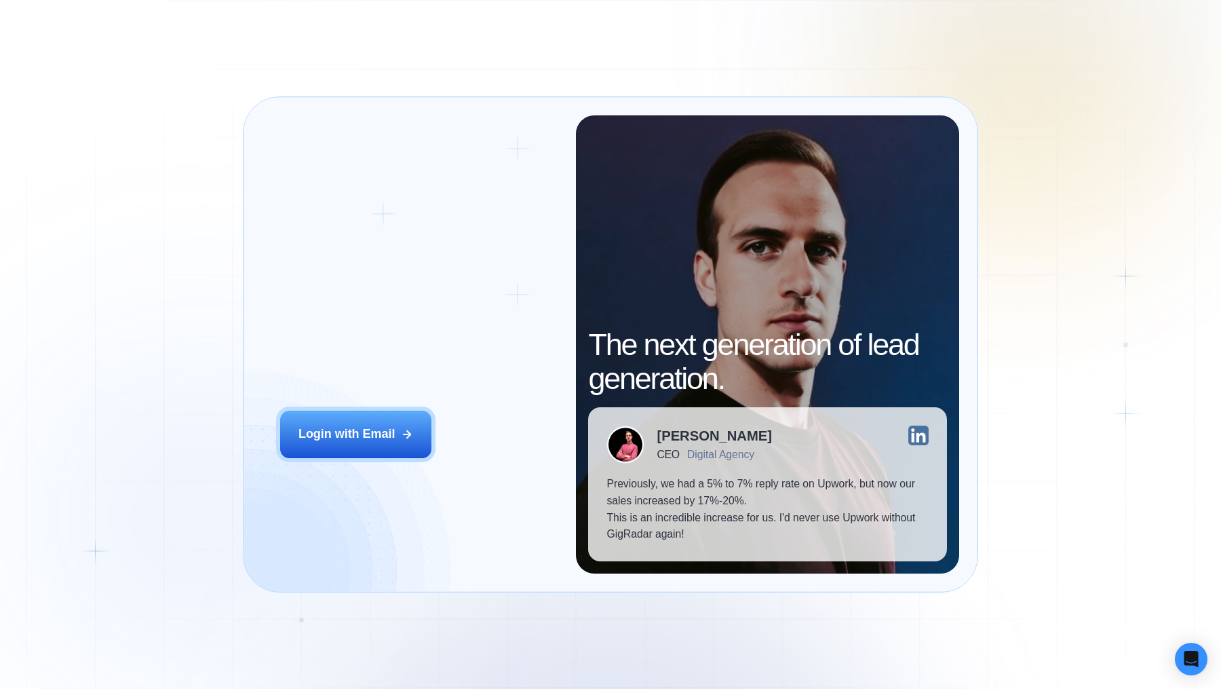
click at [342, 436] on div "Login with Email" at bounding box center [347, 433] width 96 height 17
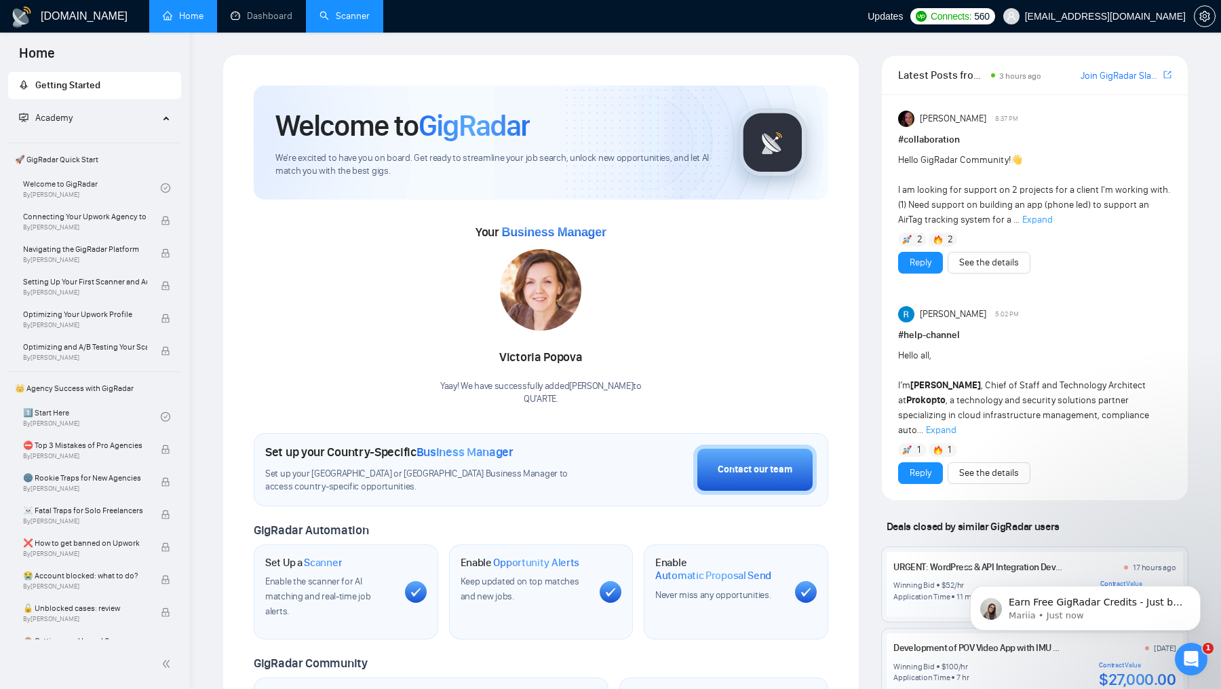
click at [368, 10] on link "Scanner" at bounding box center [345, 16] width 50 height 12
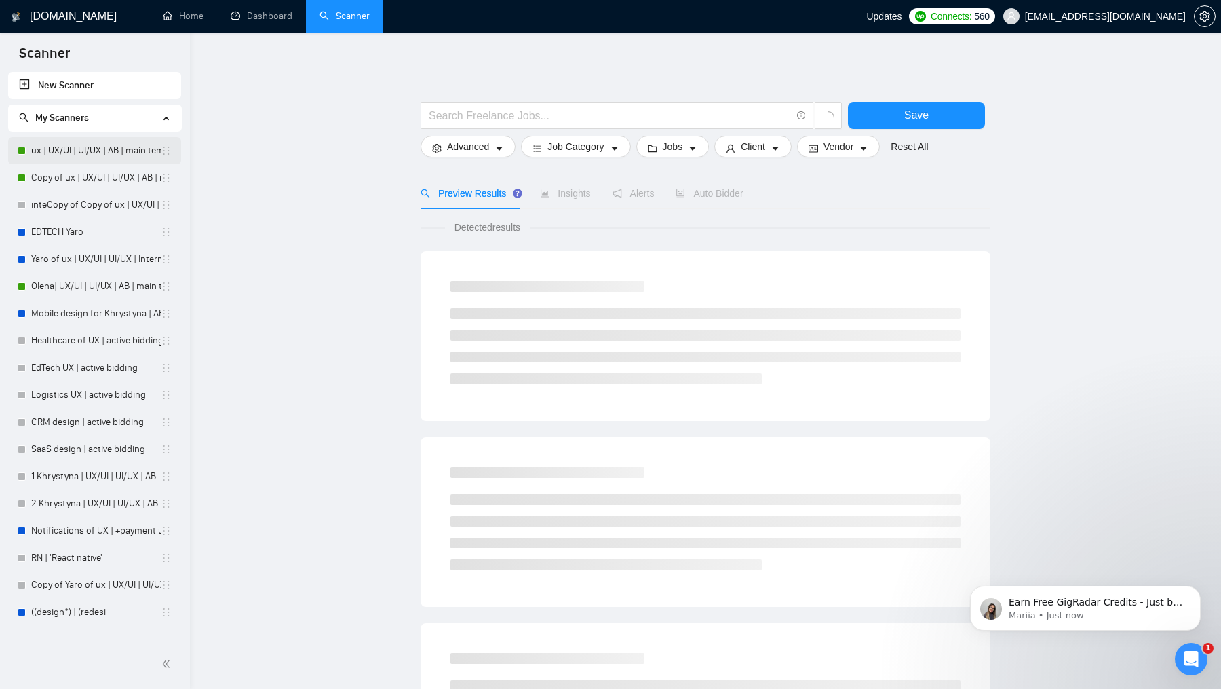
click at [126, 145] on link "ux | UX/UI | UI/UX | AB | main template" at bounding box center [96, 150] width 130 height 27
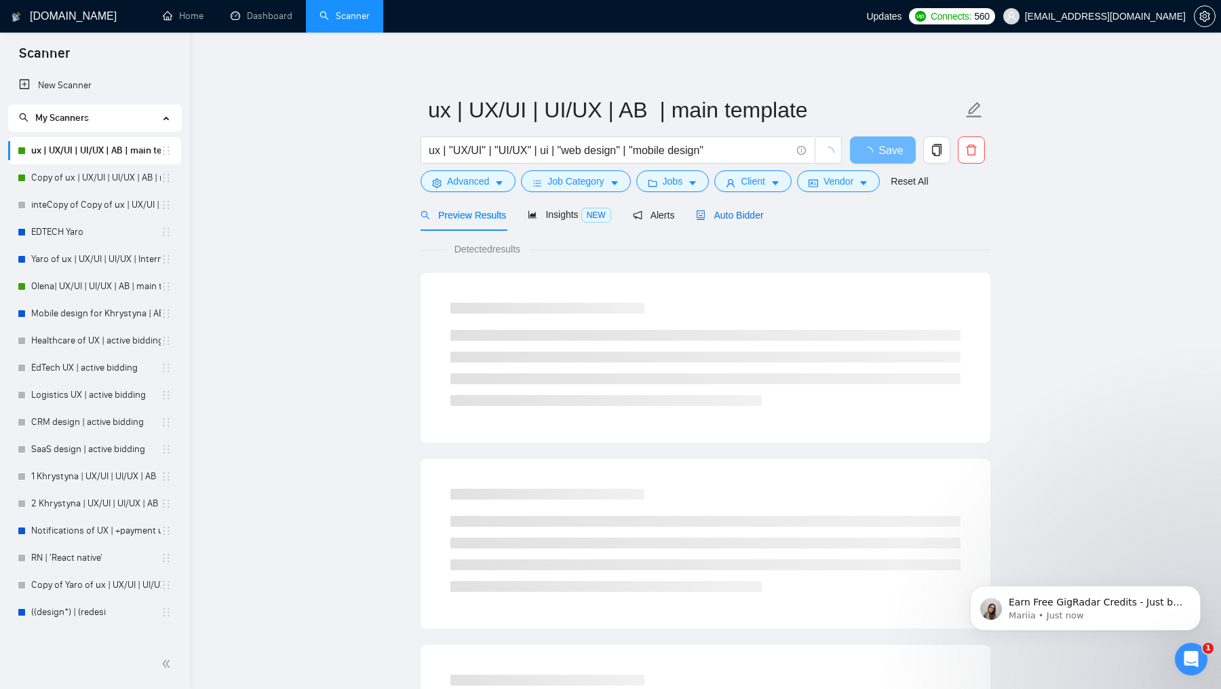
click at [742, 219] on span "Auto Bidder" at bounding box center [729, 215] width 67 height 11
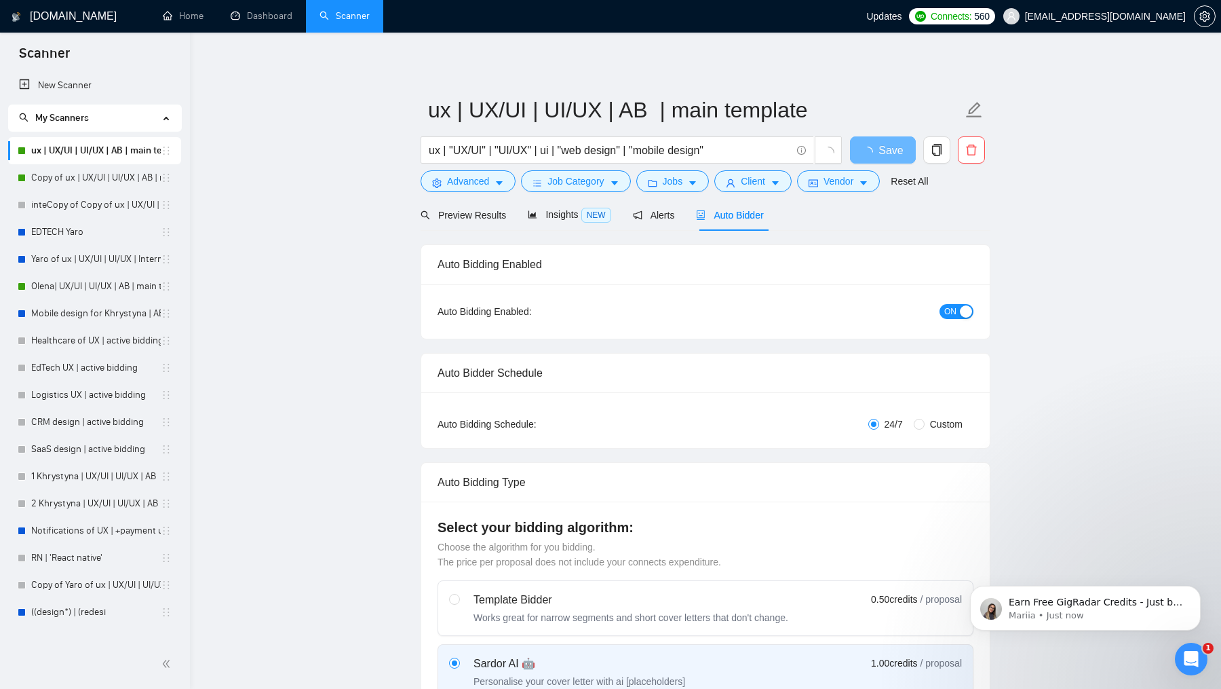
checkbox input "true"
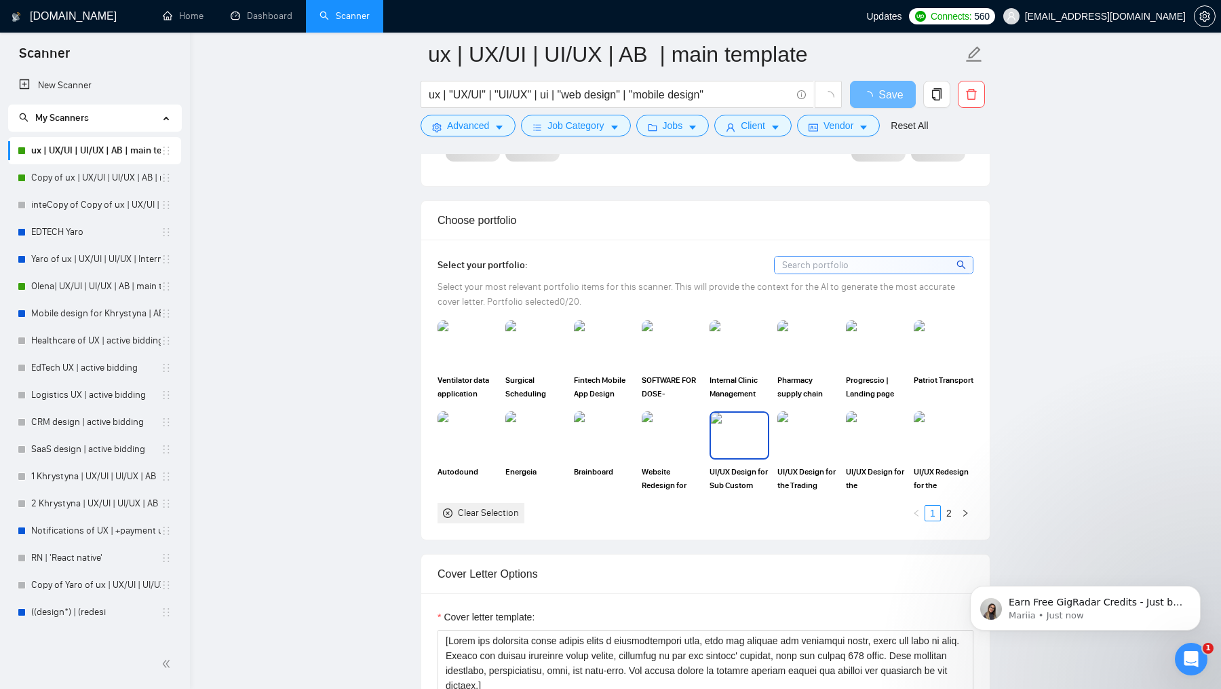
scroll to position [1107, 0]
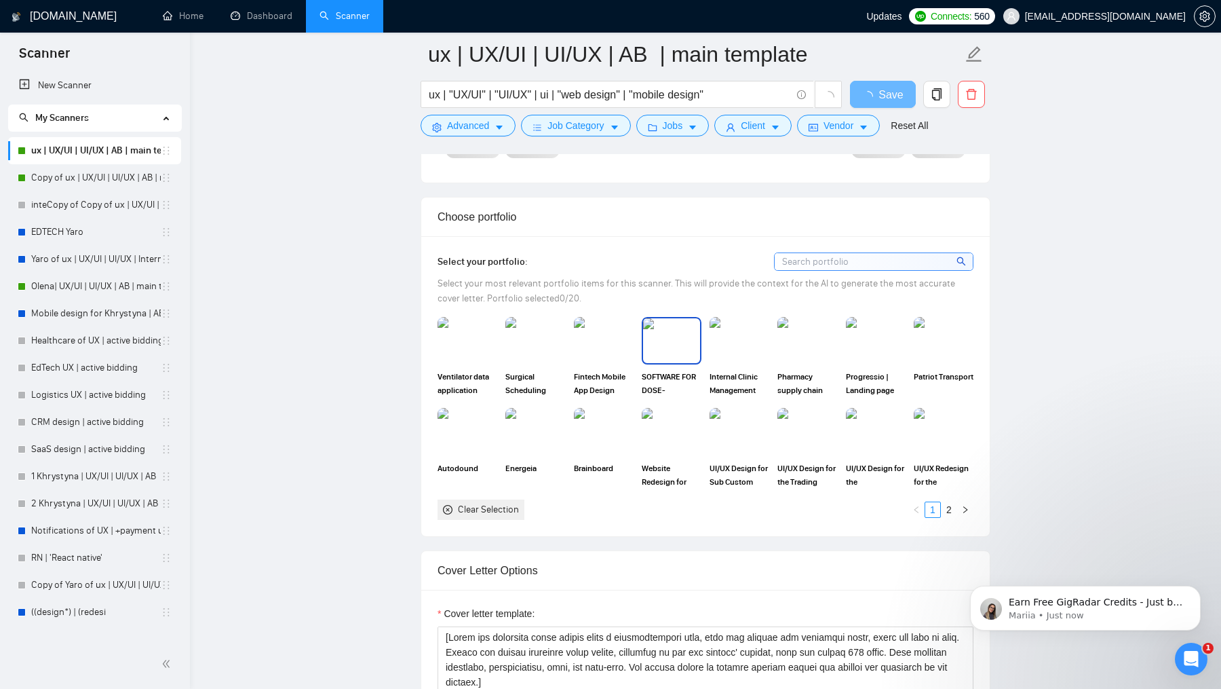
click at [666, 347] on img at bounding box center [671, 340] width 57 height 45
click at [622, 347] on img at bounding box center [603, 340] width 57 height 45
click at [658, 351] on div at bounding box center [671, 340] width 57 height 45
click at [482, 347] on img at bounding box center [467, 340] width 57 height 45
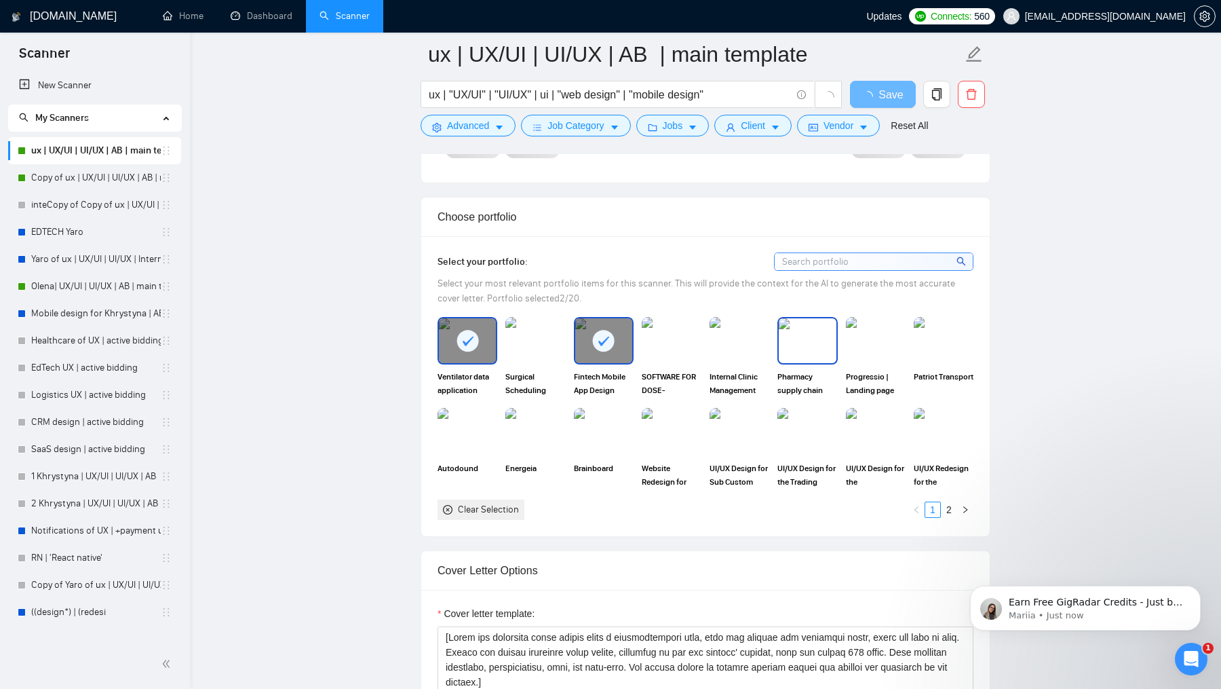
click at [815, 342] on img at bounding box center [807, 340] width 57 height 45
click at [949, 502] on link "2" at bounding box center [949, 509] width 15 height 15
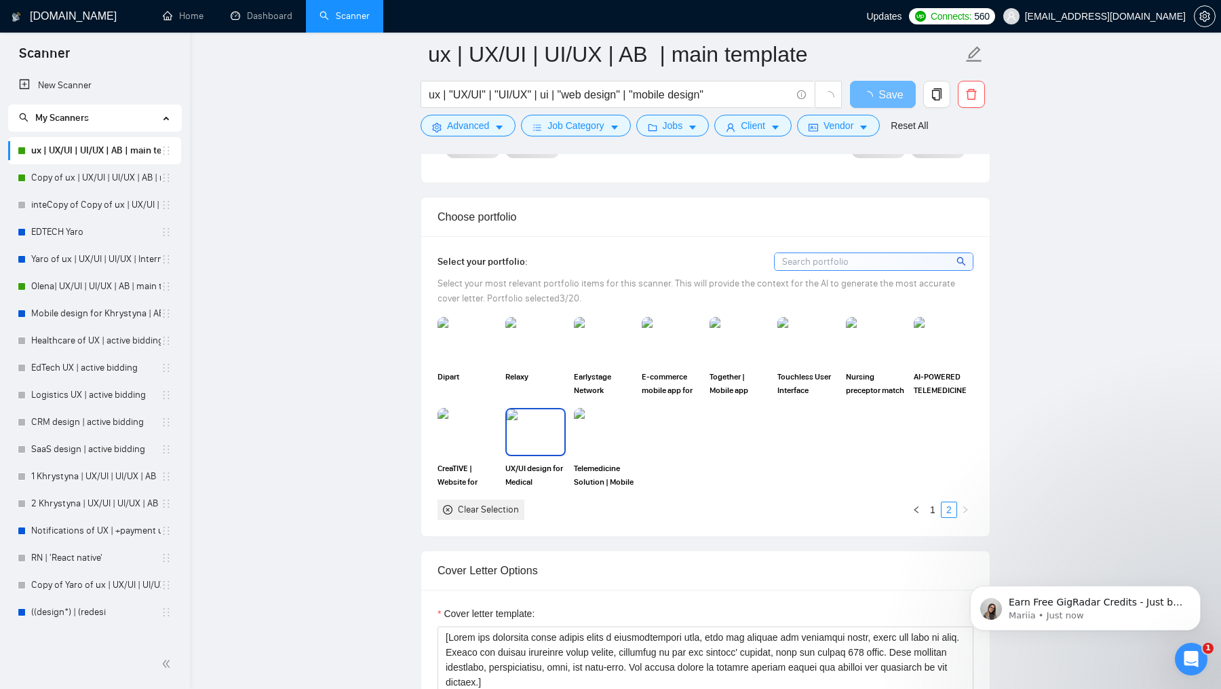
click at [552, 448] on img at bounding box center [535, 431] width 57 height 45
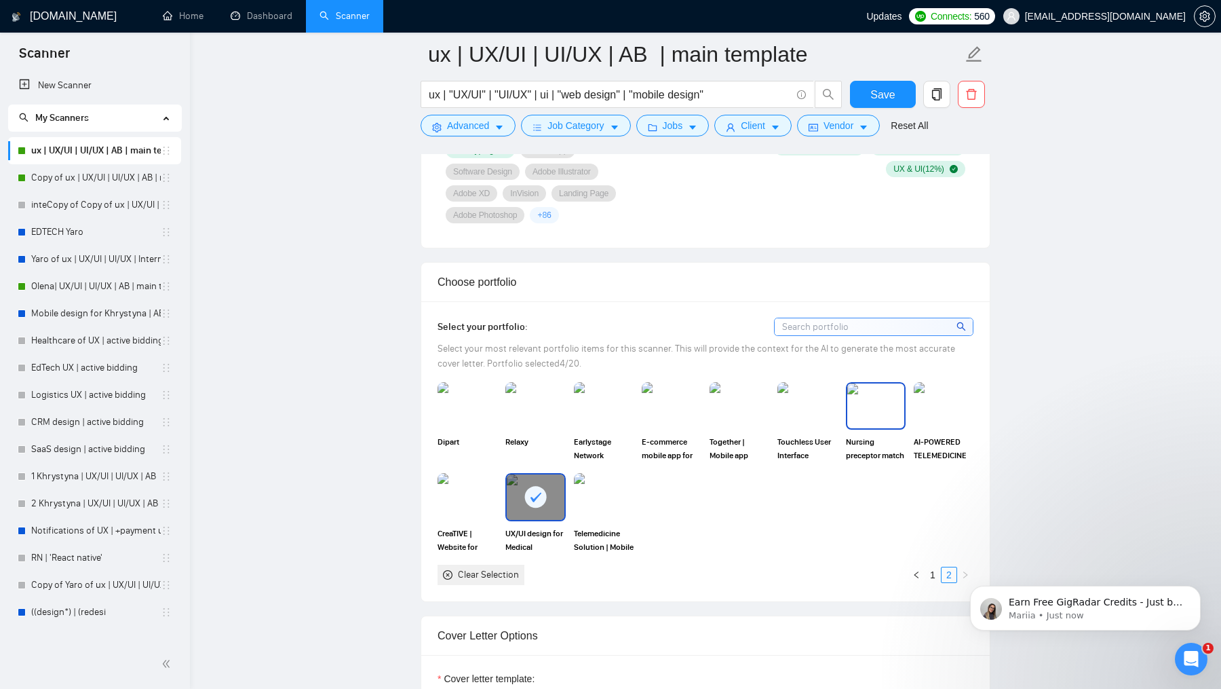
click at [861, 415] on img at bounding box center [875, 405] width 57 height 45
click at [484, 497] on img at bounding box center [467, 496] width 57 height 45
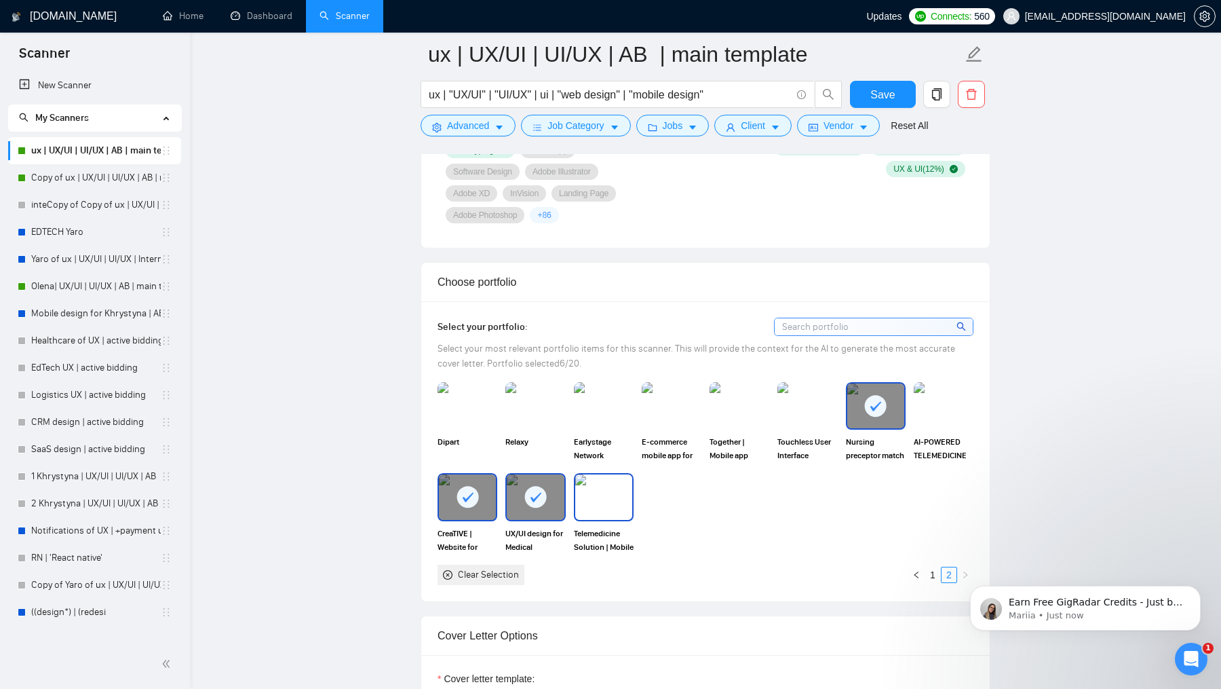
click at [623, 506] on img at bounding box center [603, 496] width 57 height 45
click at [749, 435] on span "Together | Mobile app design" at bounding box center [740, 448] width 60 height 27
click at [932, 567] on link "1" at bounding box center [933, 574] width 15 height 15
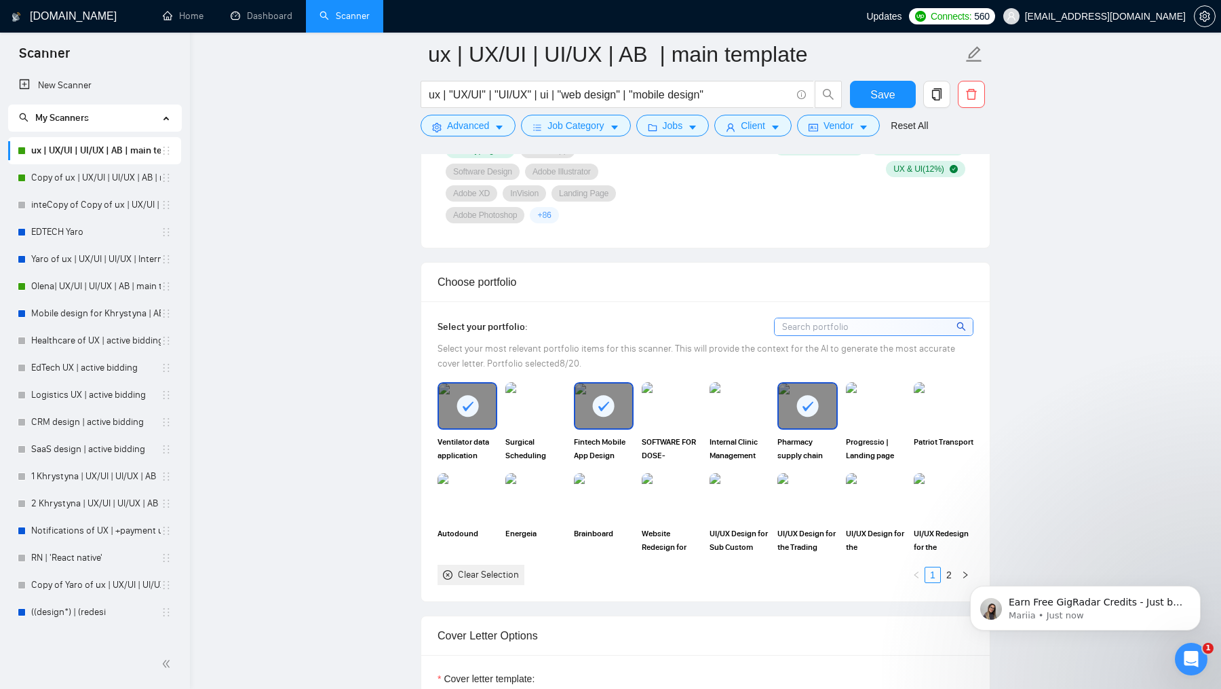
click at [638, 428] on div "SOFTWARE FOR DOSE-CONTROLLED MEDICATION DELIVERY" at bounding box center [672, 422] width 68 height 80
click at [657, 435] on span "SOFTWARE FOR DOSE-CONTROLLED MEDICATION DELIVERY" at bounding box center [672, 448] width 60 height 27
click at [553, 435] on span "Surgical Scheduling Platform | EMR" at bounding box center [536, 448] width 60 height 27
click at [755, 435] on span "Internal Clinic Management System | Healthcare Software" at bounding box center [740, 448] width 60 height 27
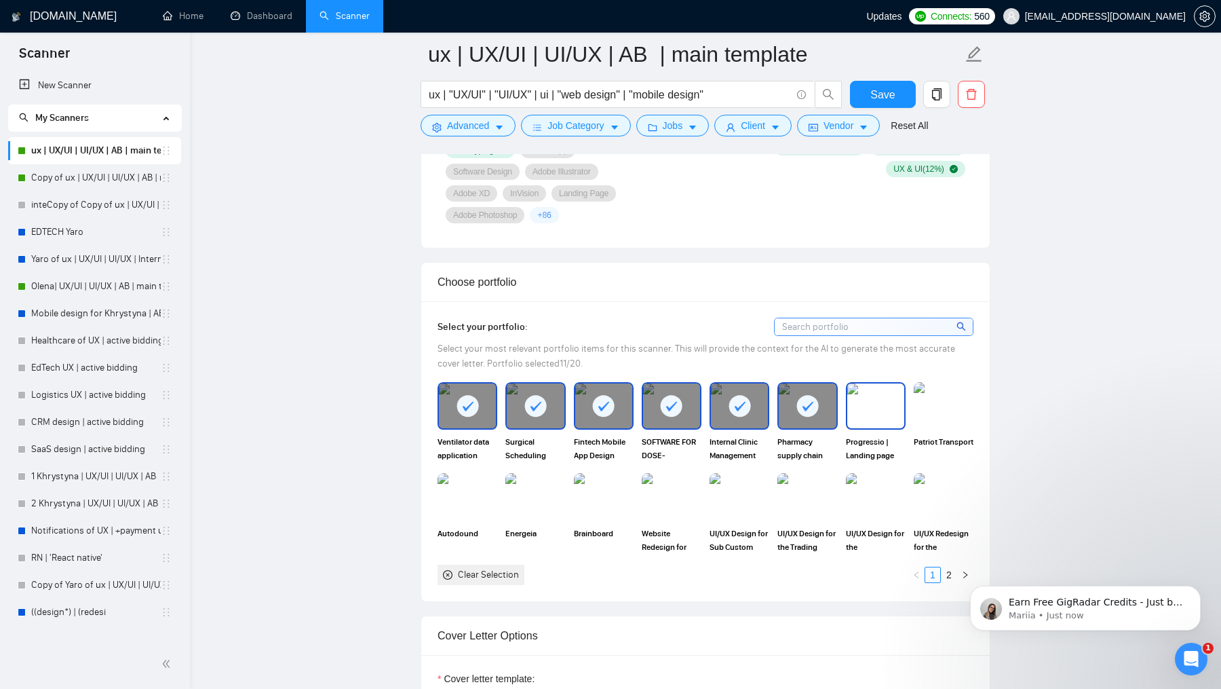
click at [866, 428] on div "Progressio | Landing page and Web application Design | UX & UI | SaaS" at bounding box center [876, 422] width 60 height 80
click at [867, 527] on span "UI/UX Design for the Comprehensive HR Platform" at bounding box center [876, 540] width 60 height 27
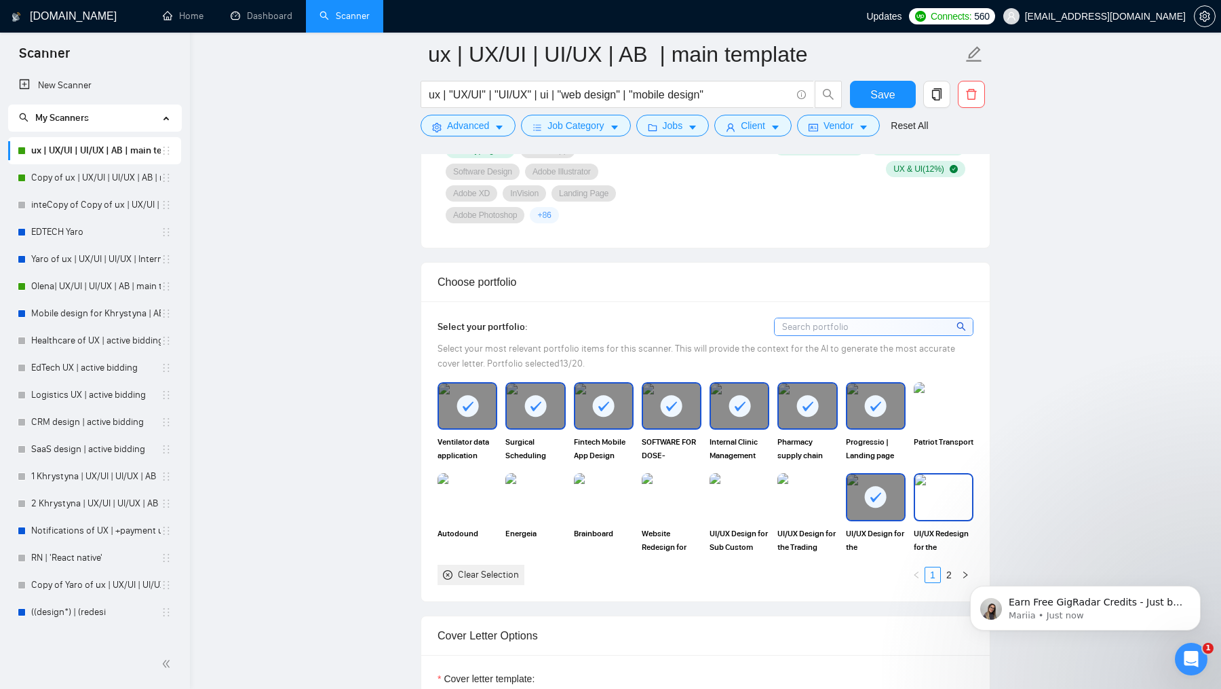
click at [947, 515] on div "UI/UX Redesign for the Recruitment Platform" at bounding box center [944, 513] width 60 height 80
click at [752, 519] on div "UI/UX Design for Sub Custom" at bounding box center [740, 513] width 60 height 80
click at [957, 398] on img at bounding box center [943, 405] width 57 height 45
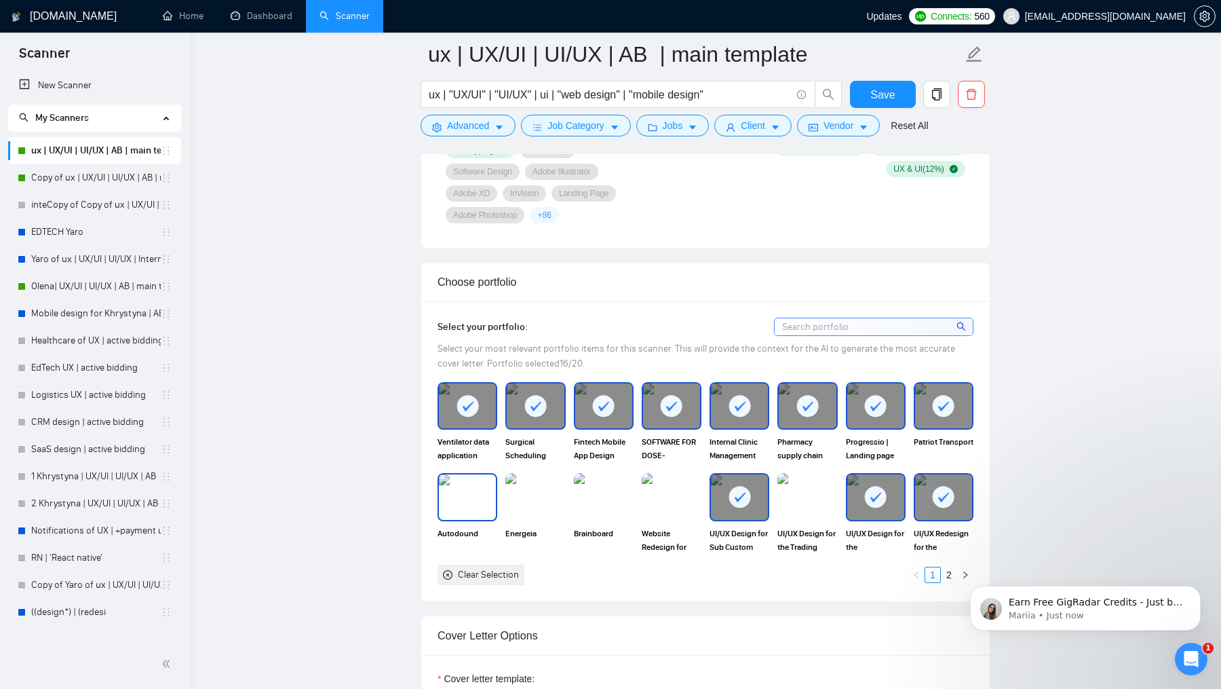
click at [487, 490] on img at bounding box center [467, 496] width 57 height 45
click at [537, 490] on img at bounding box center [535, 496] width 57 height 45
click at [579, 490] on img at bounding box center [603, 496] width 57 height 45
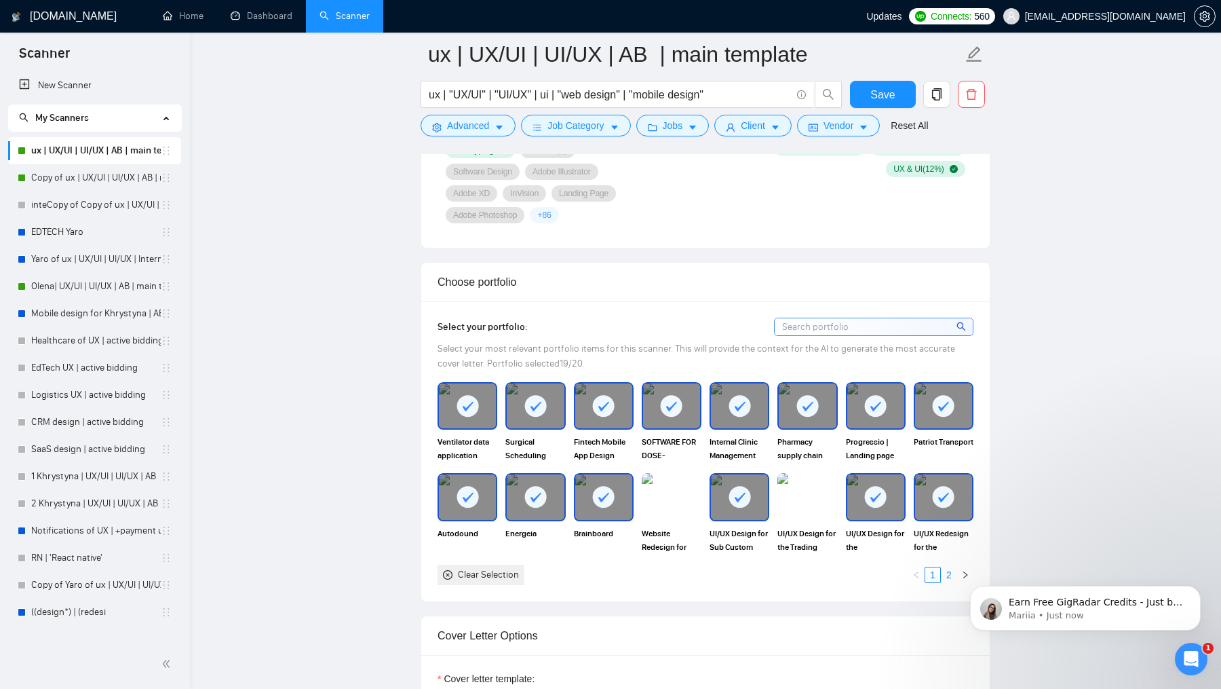
click at [955, 567] on link "2" at bounding box center [949, 574] width 15 height 15
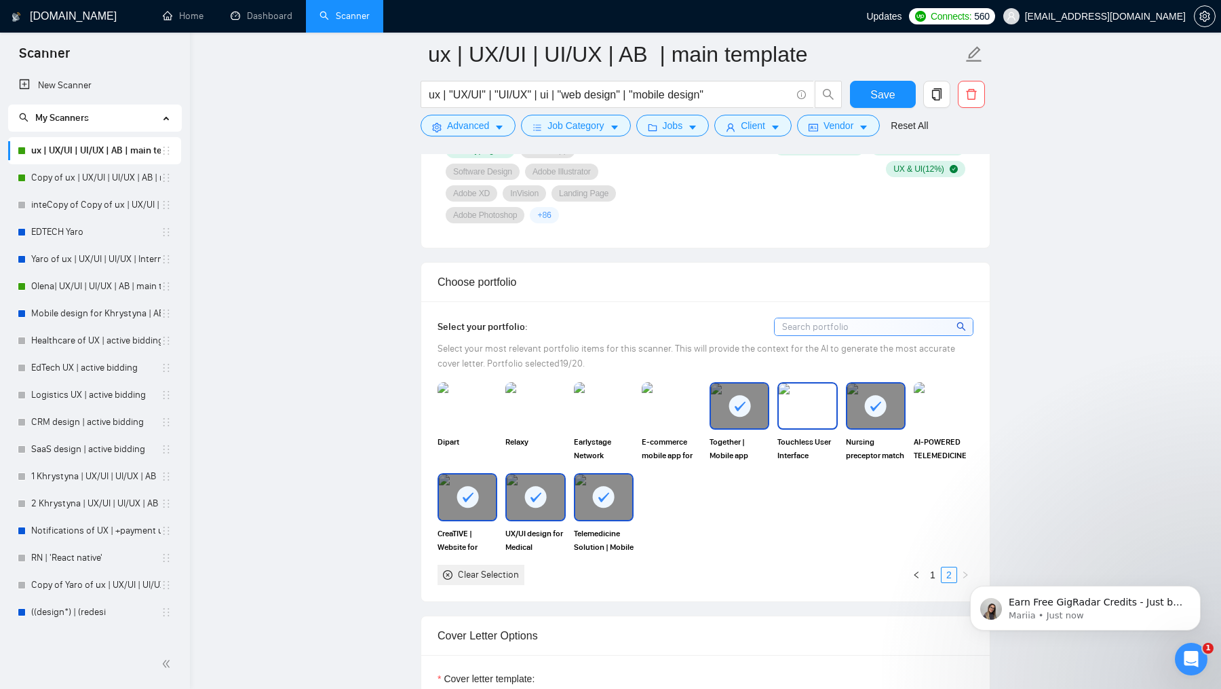
click at [797, 443] on span "Touchless User Interface Software" at bounding box center [808, 448] width 60 height 27
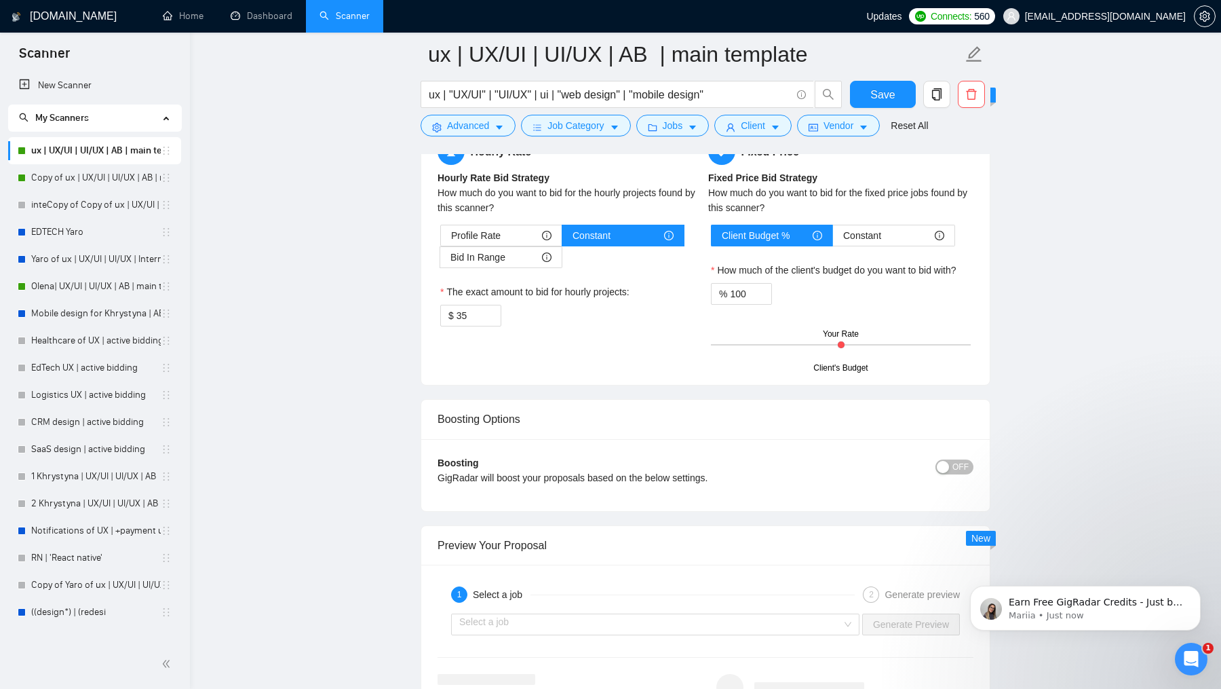
scroll to position [2285, 0]
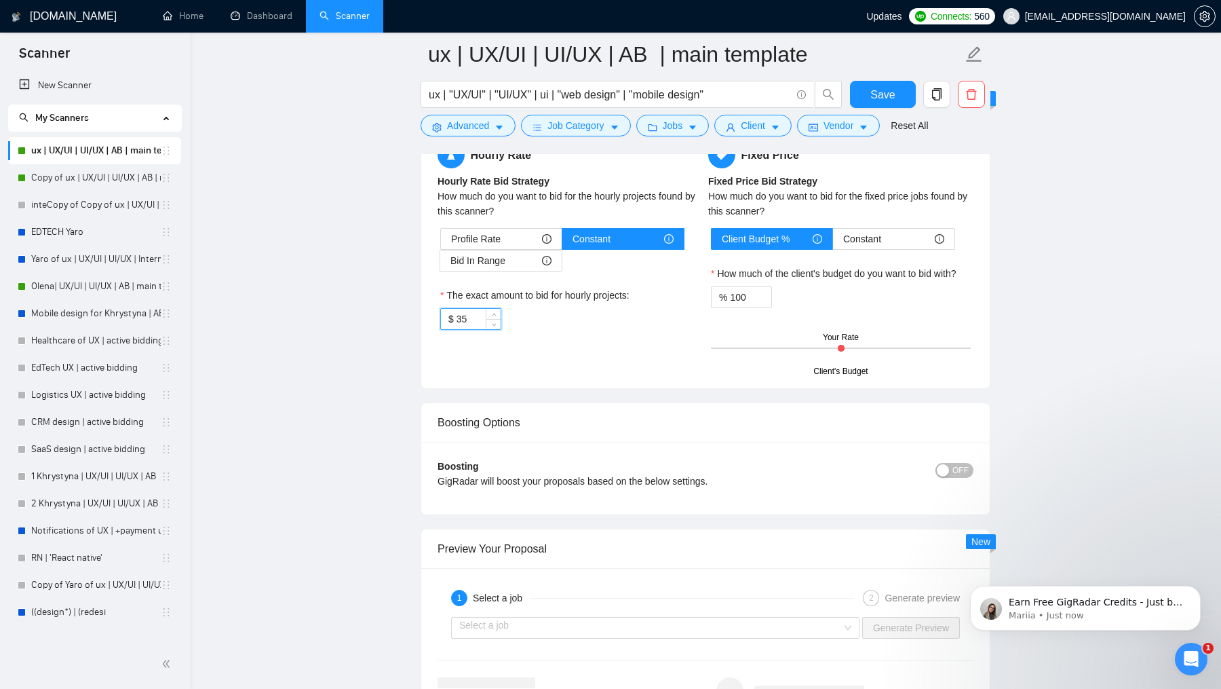
click at [472, 311] on input "35" at bounding box center [479, 319] width 44 height 20
type input "40"
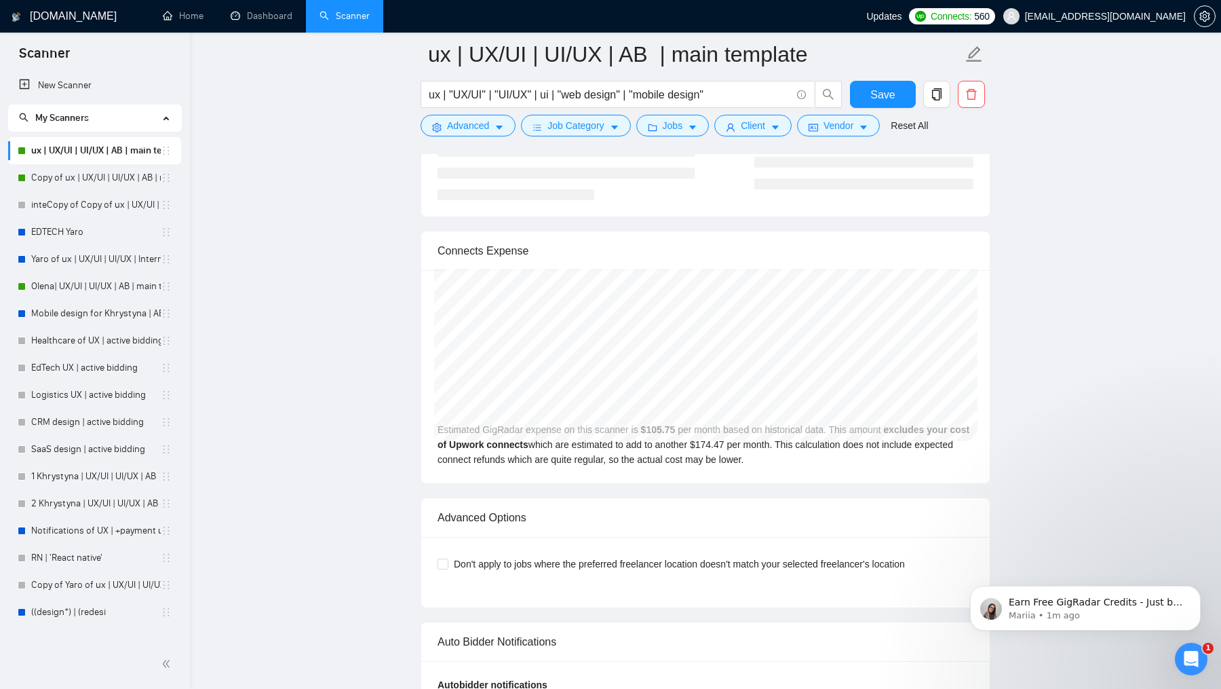
scroll to position [2869, 0]
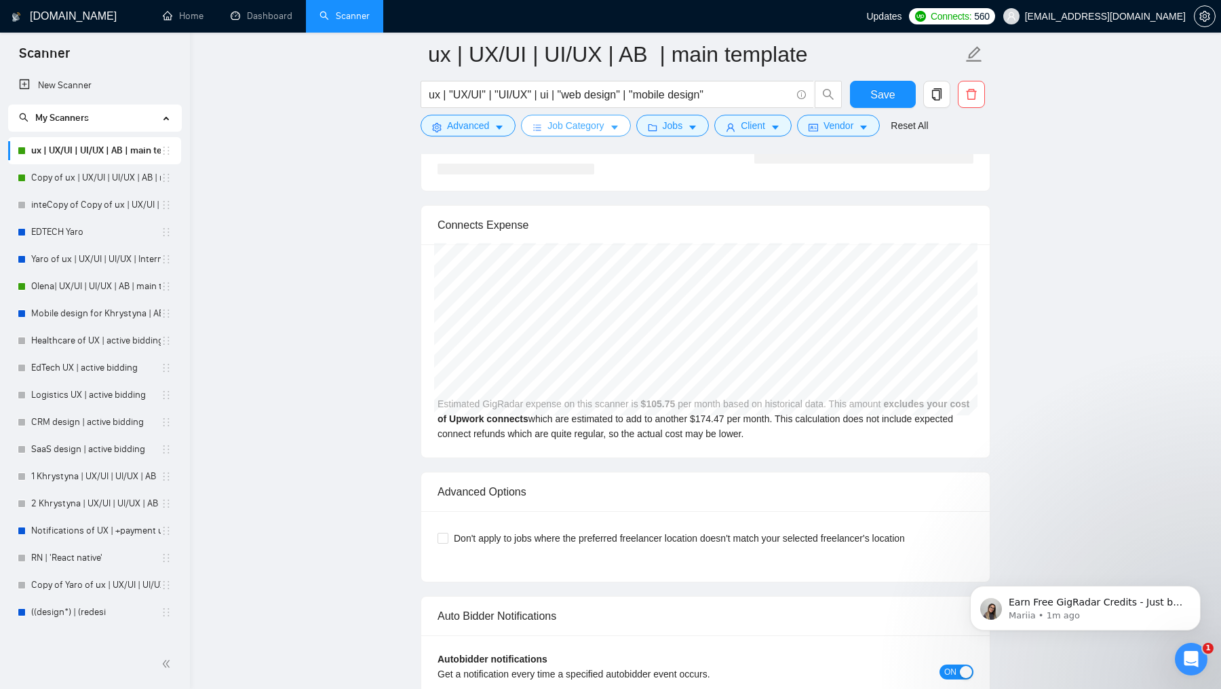
click at [588, 123] on span "Job Category" at bounding box center [576, 125] width 56 height 15
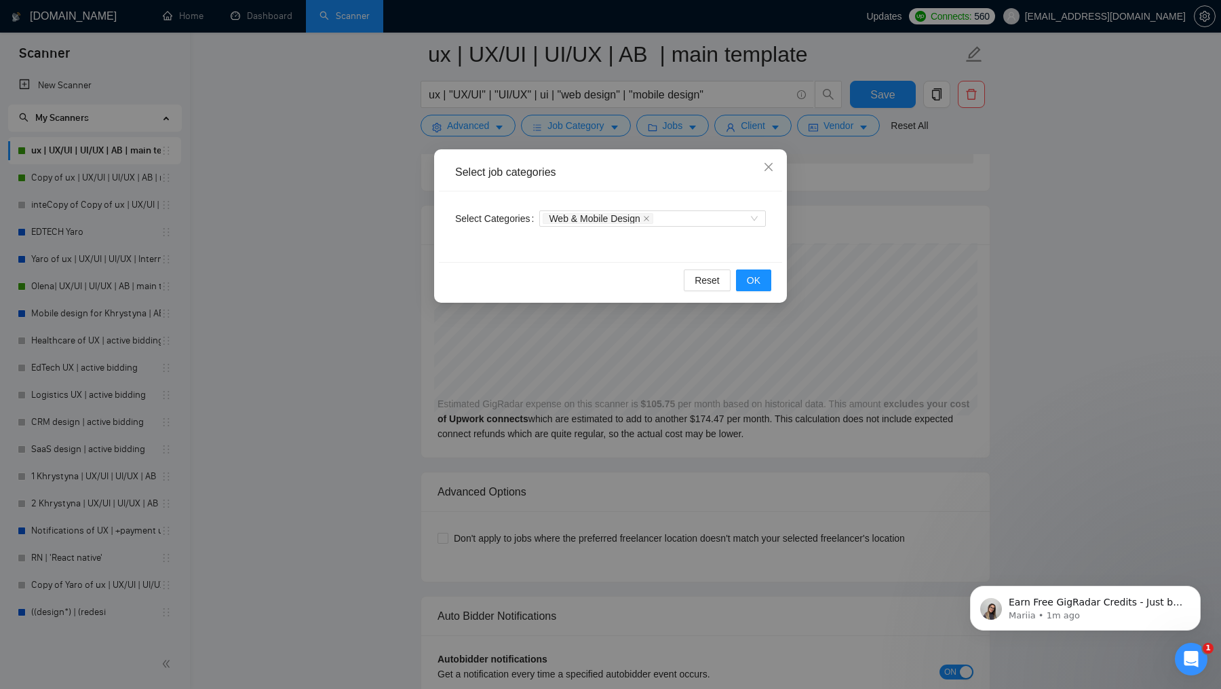
click at [710, 155] on div "Select job categories" at bounding box center [610, 172] width 343 height 37
click at [686, 140] on div "Select job categories Select Categories Web & Mobile Design Reset OK" at bounding box center [610, 344] width 1221 height 689
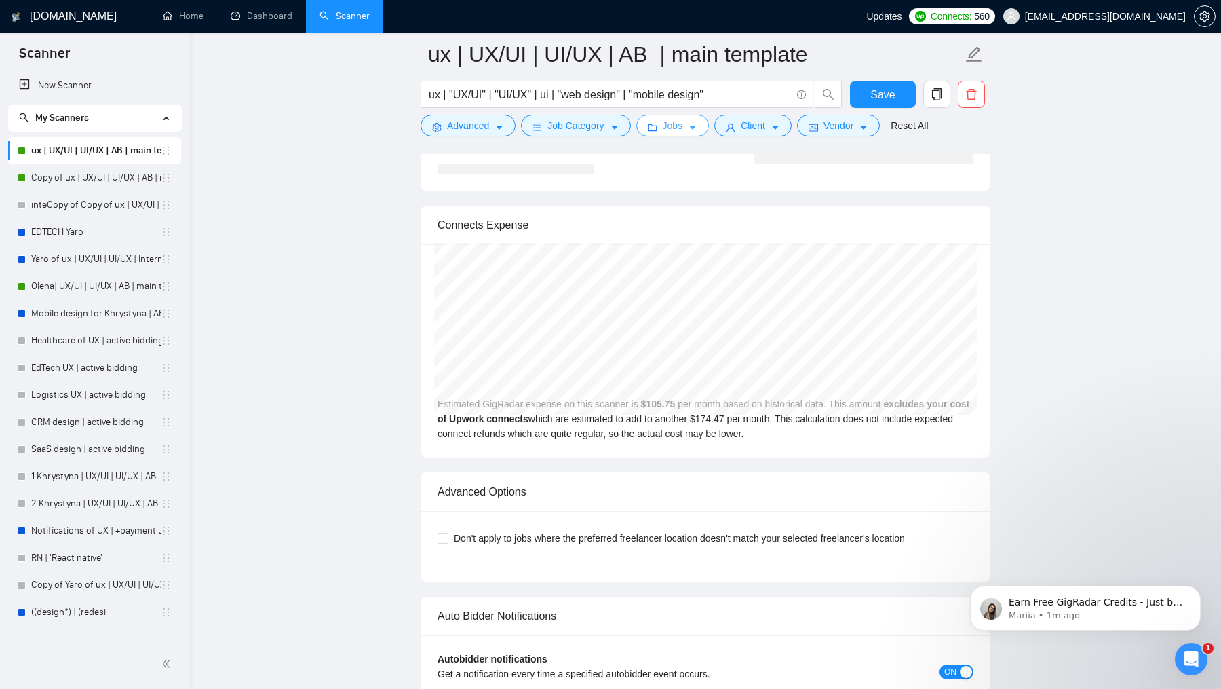
click at [681, 131] on span "Jobs" at bounding box center [673, 125] width 20 height 15
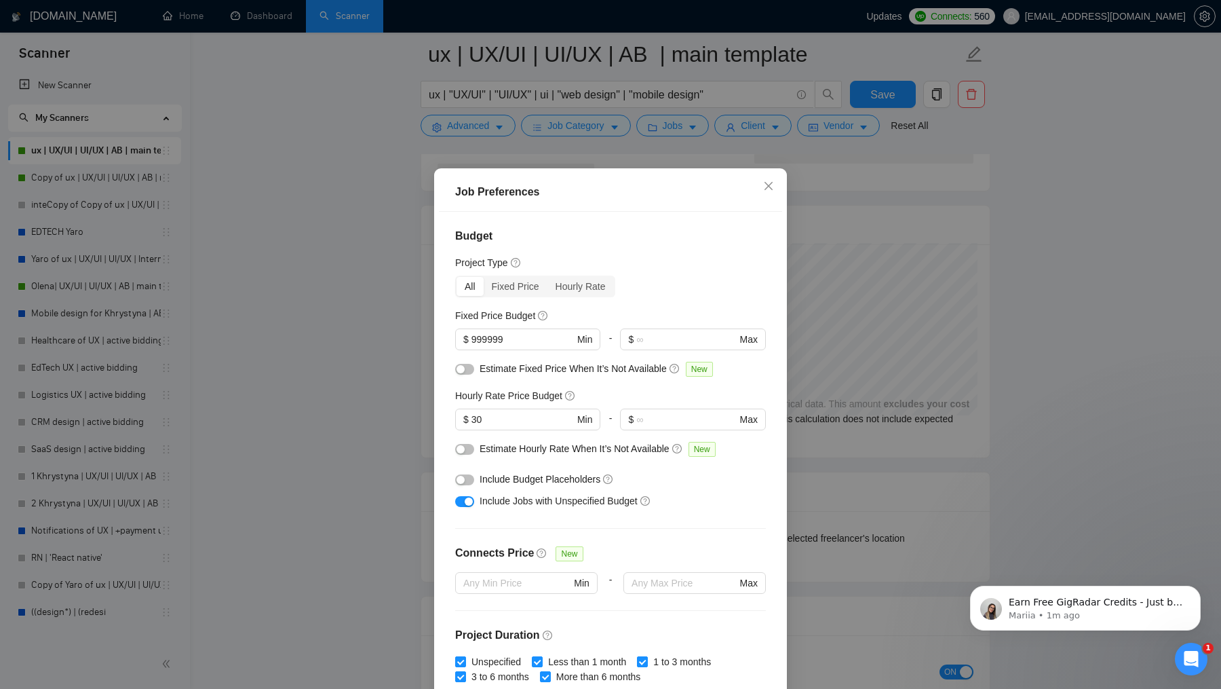
click at [511, 431] on div "$ 30 Min" at bounding box center [527, 424] width 145 height 33
click at [511, 424] on input "30" at bounding box center [523, 419] width 102 height 15
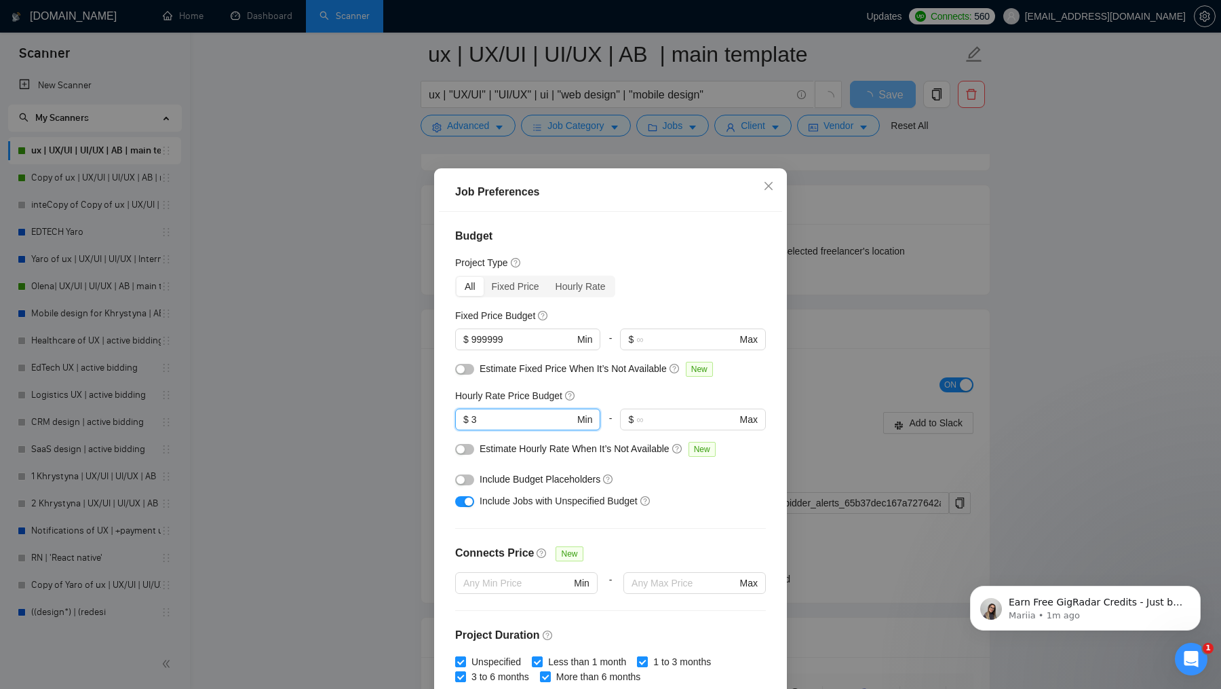
type input "30"
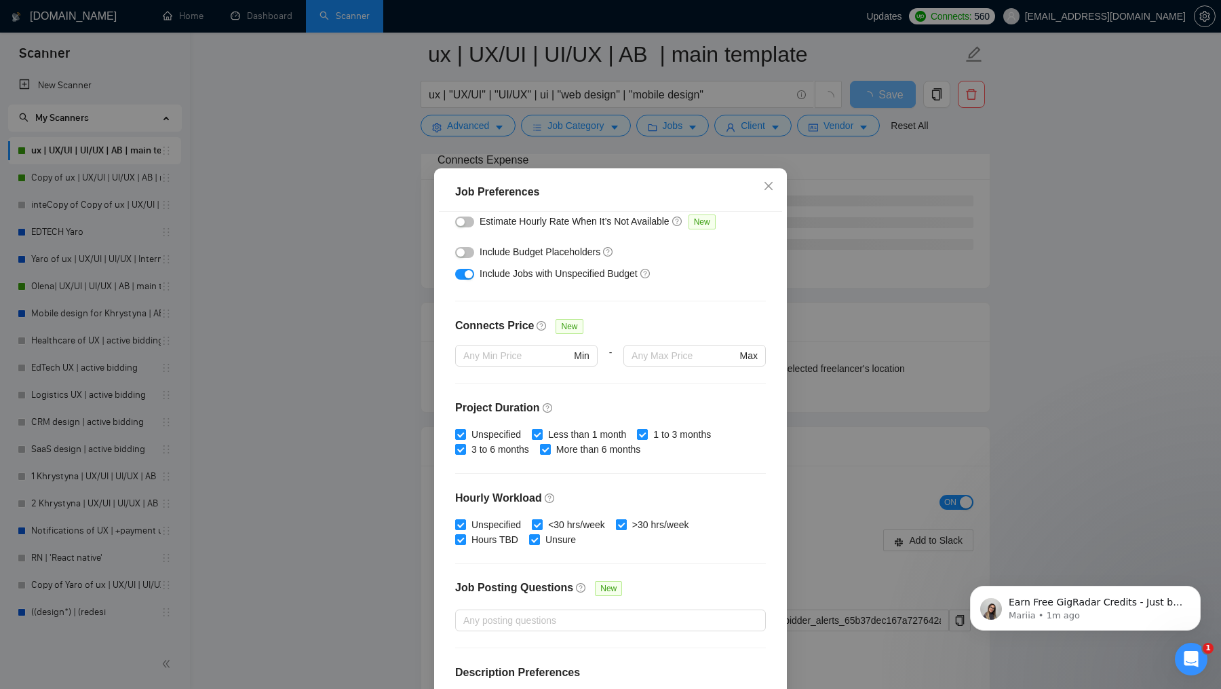
scroll to position [282, 0]
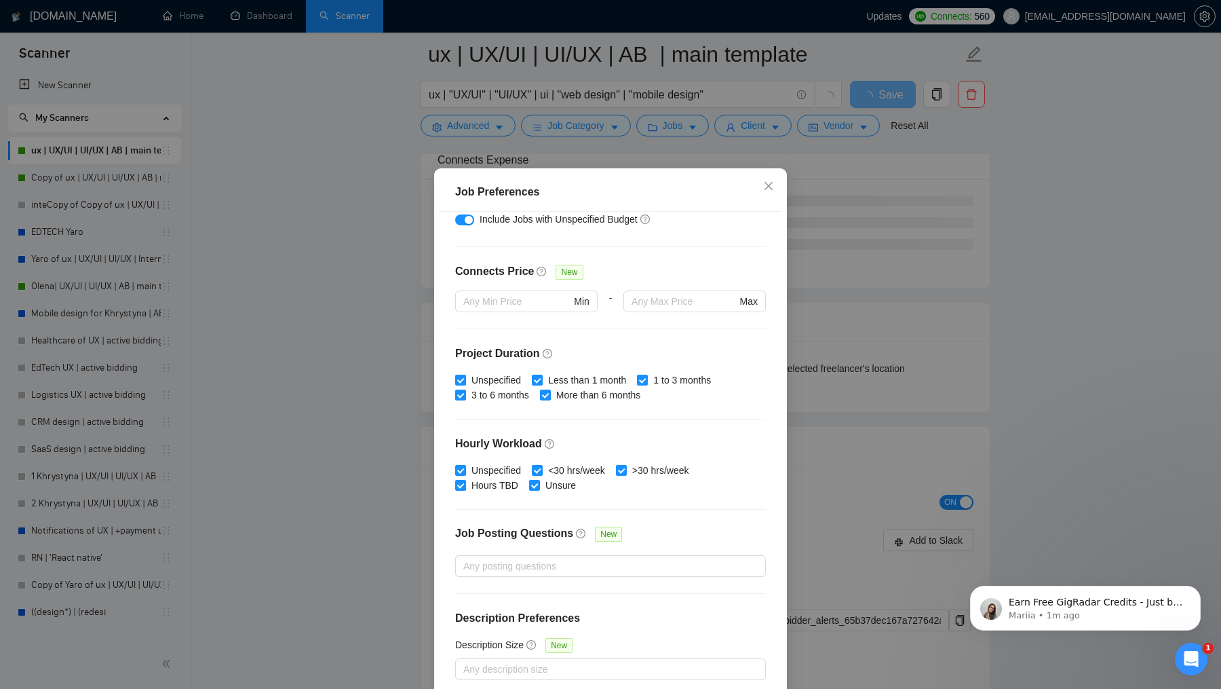
click at [843, 394] on div "Job Preferences Budget Project Type All Fixed Price Hourly Rate Fixed Price Bud…" at bounding box center [610, 344] width 1221 height 689
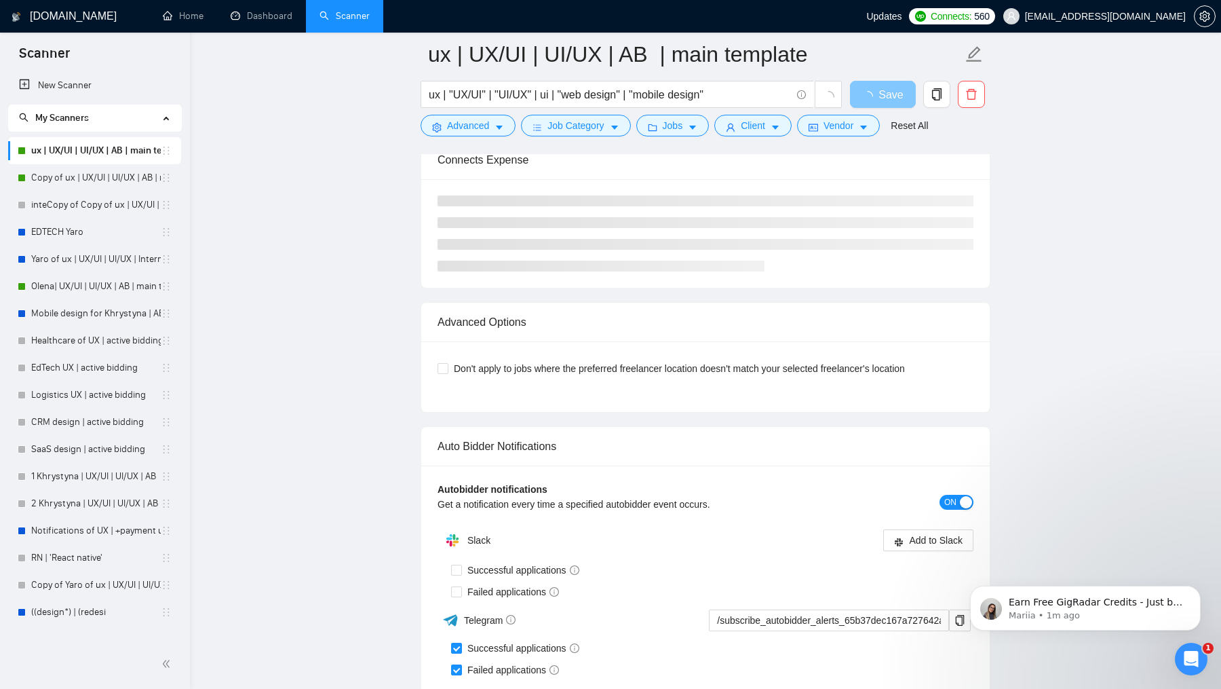
click at [887, 96] on span "Save" at bounding box center [891, 94] width 24 height 17
click at [878, 94] on span "loading" at bounding box center [870, 96] width 16 height 11
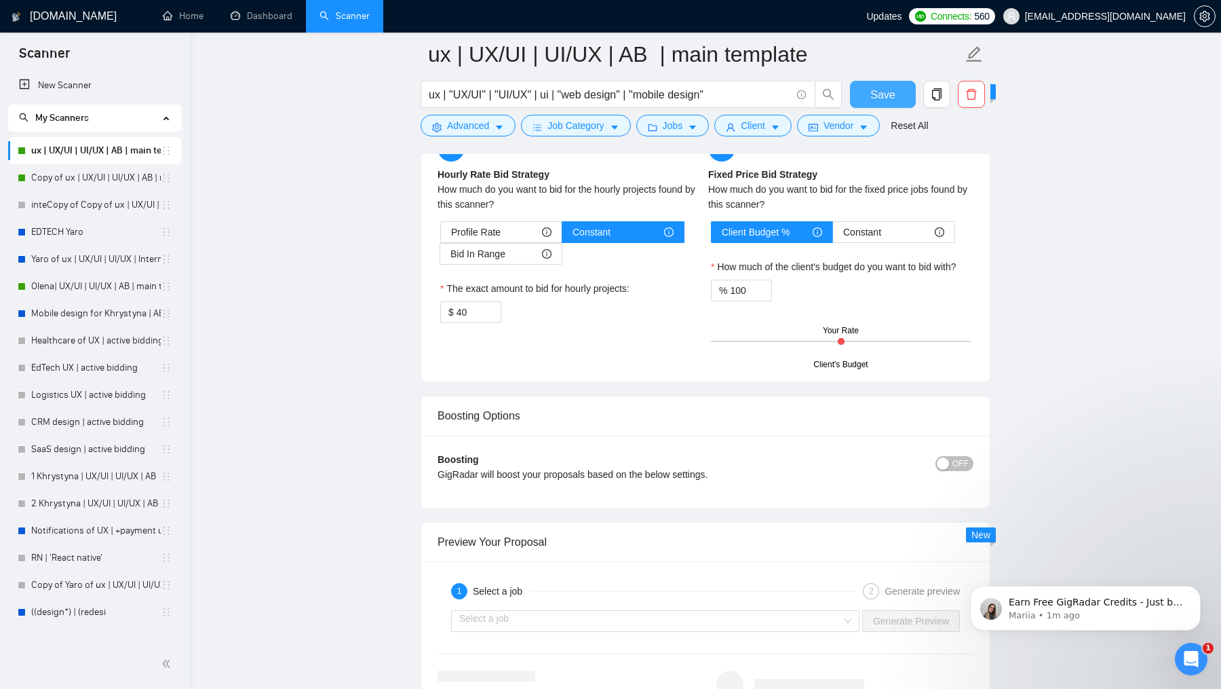
scroll to position [1992, 0]
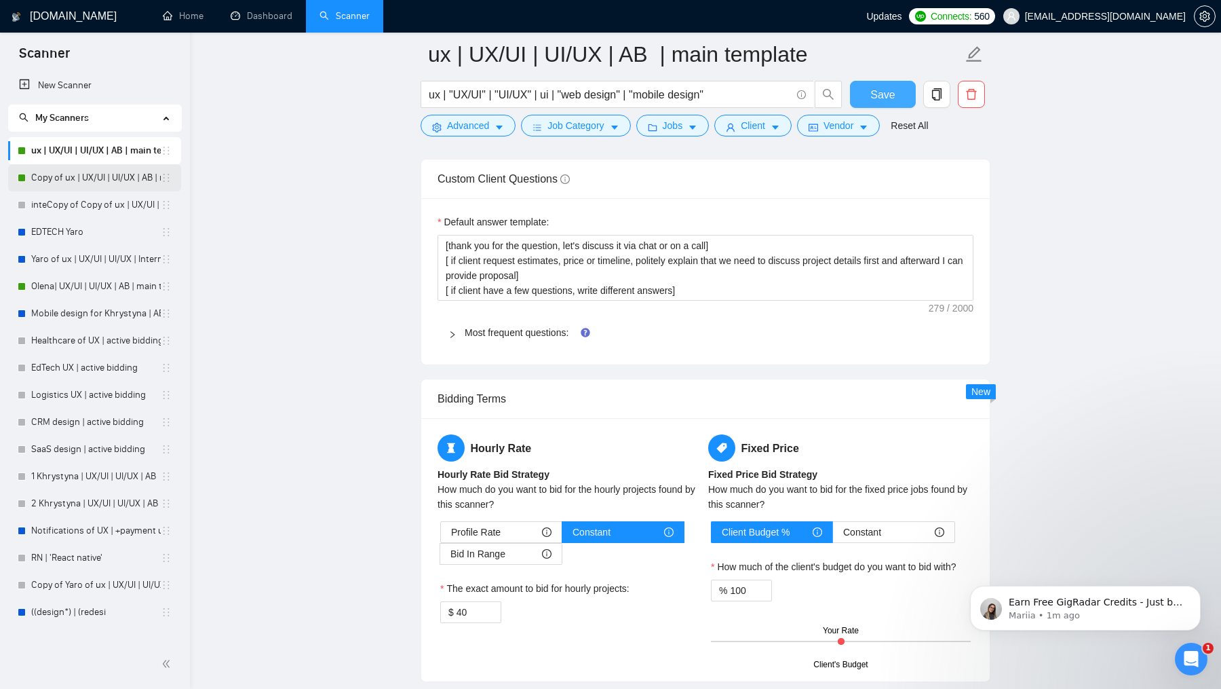
click at [119, 177] on link "Copy of ux | UX/UI | UI/UX | AB | main template" at bounding box center [96, 177] width 130 height 27
click at [911, 98] on button "Save" at bounding box center [883, 94] width 66 height 27
click at [84, 183] on link "Copy of ux | UX/UI | UI/UX | AB | main template" at bounding box center [96, 177] width 130 height 27
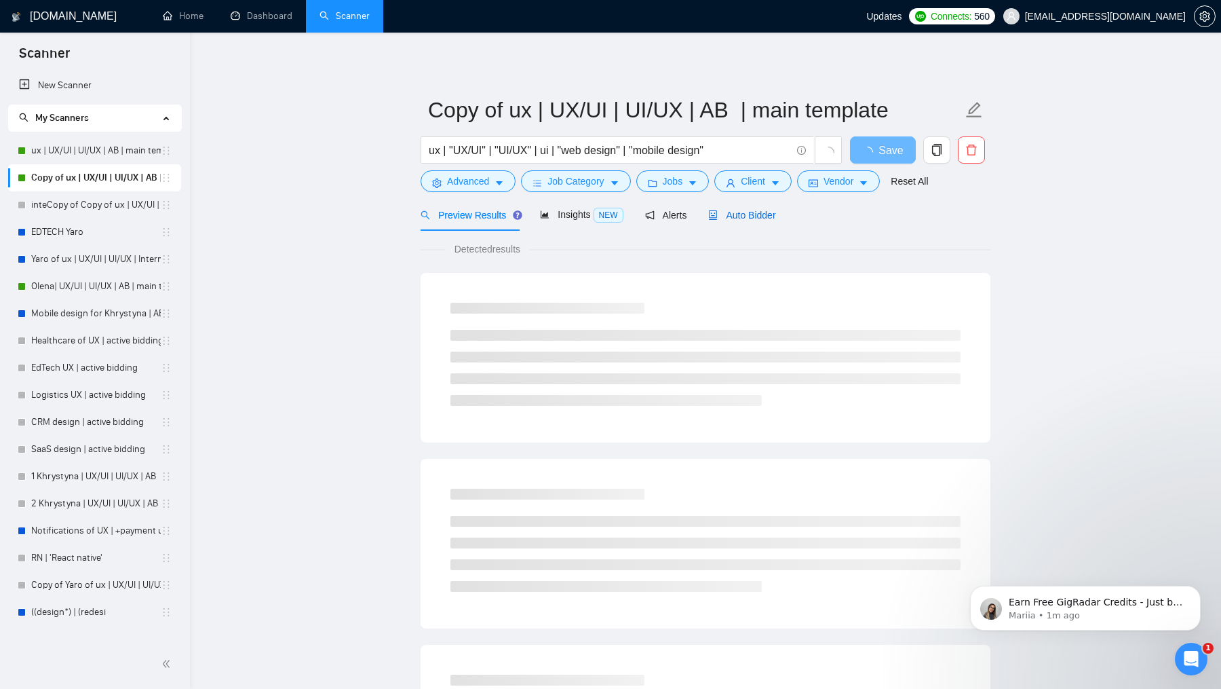
click at [751, 220] on span "Auto Bidder" at bounding box center [741, 215] width 67 height 11
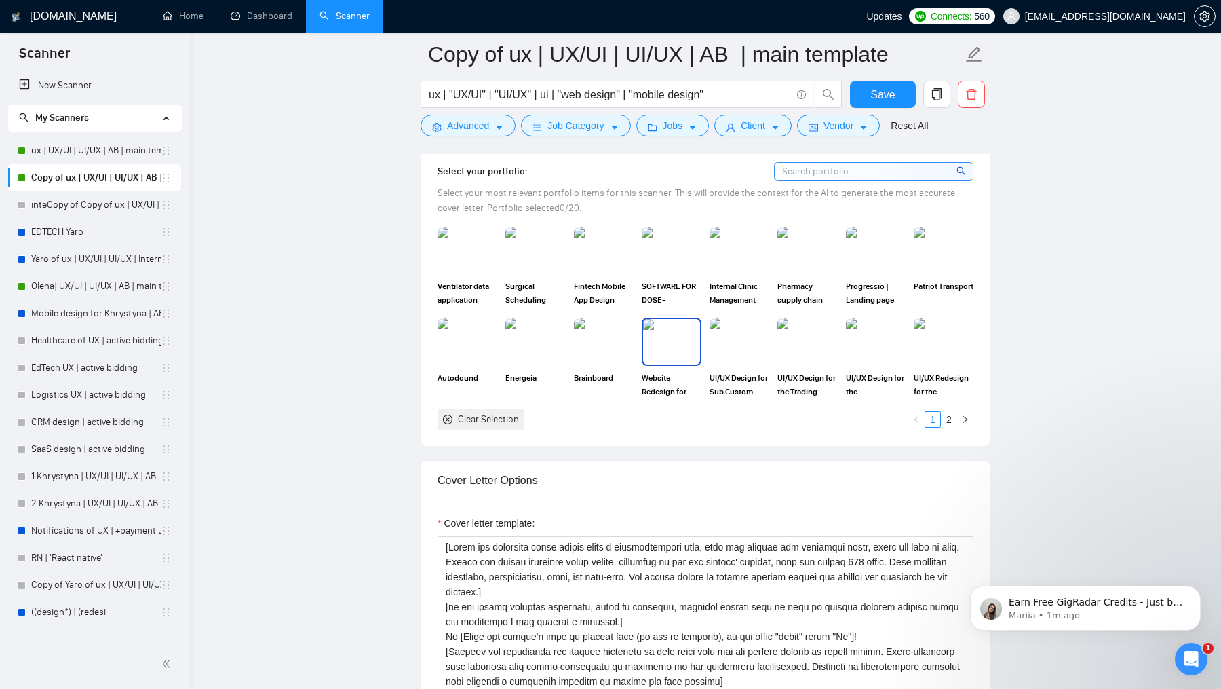
scroll to position [1250, 0]
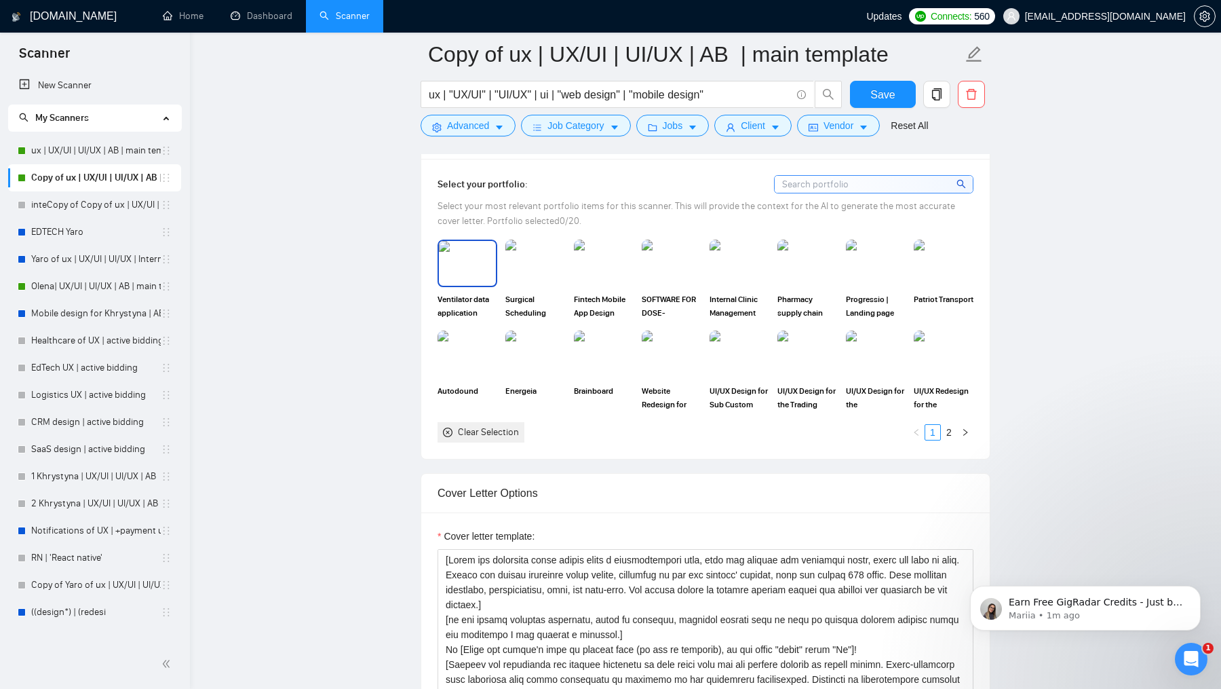
click at [472, 254] on img at bounding box center [467, 263] width 57 height 45
click at [556, 254] on img at bounding box center [535, 263] width 57 height 45
click at [623, 260] on img at bounding box center [603, 263] width 57 height 45
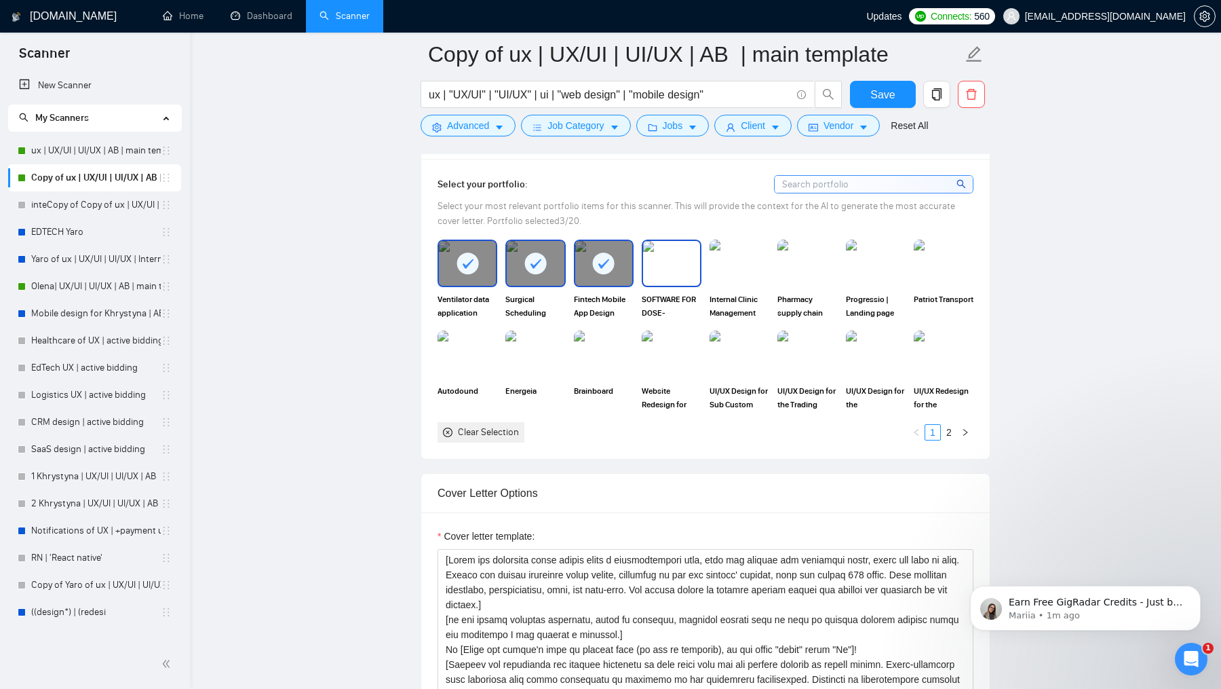
click at [687, 260] on img at bounding box center [671, 263] width 57 height 45
click at [746, 259] on img at bounding box center [739, 263] width 57 height 45
click at [825, 259] on img at bounding box center [807, 263] width 57 height 45
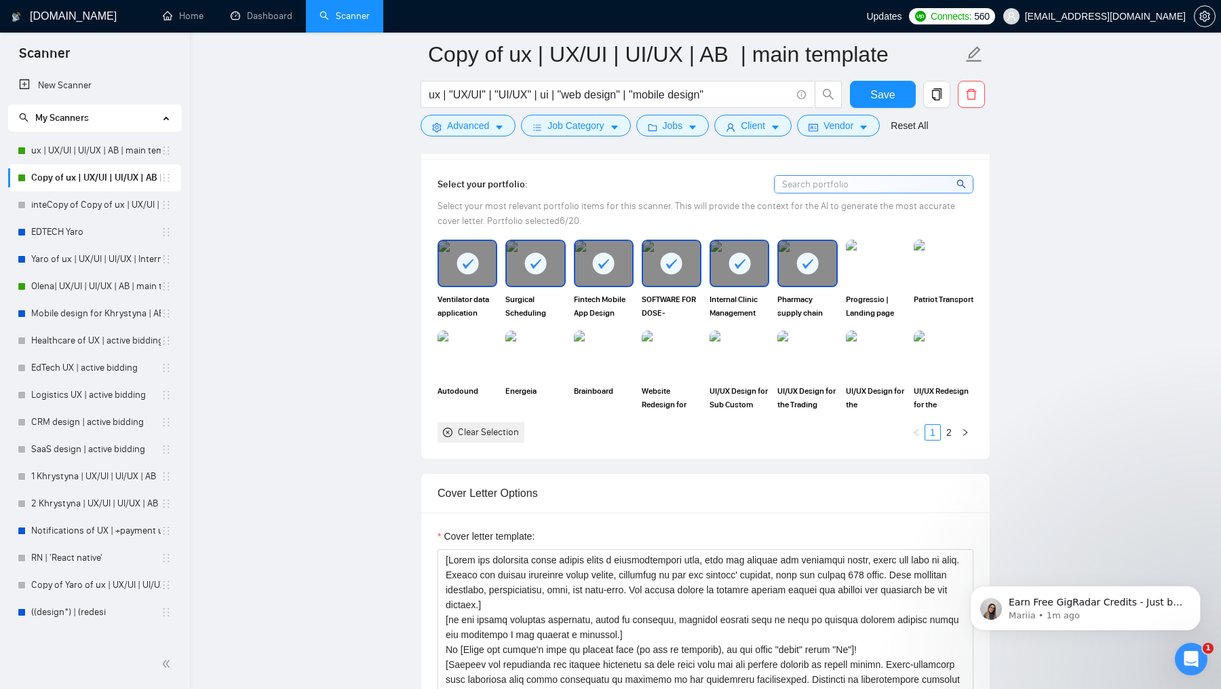
click at [894, 265] on img at bounding box center [876, 263] width 60 height 47
click at [936, 265] on img at bounding box center [943, 263] width 57 height 45
click at [482, 339] on img at bounding box center [467, 354] width 57 height 45
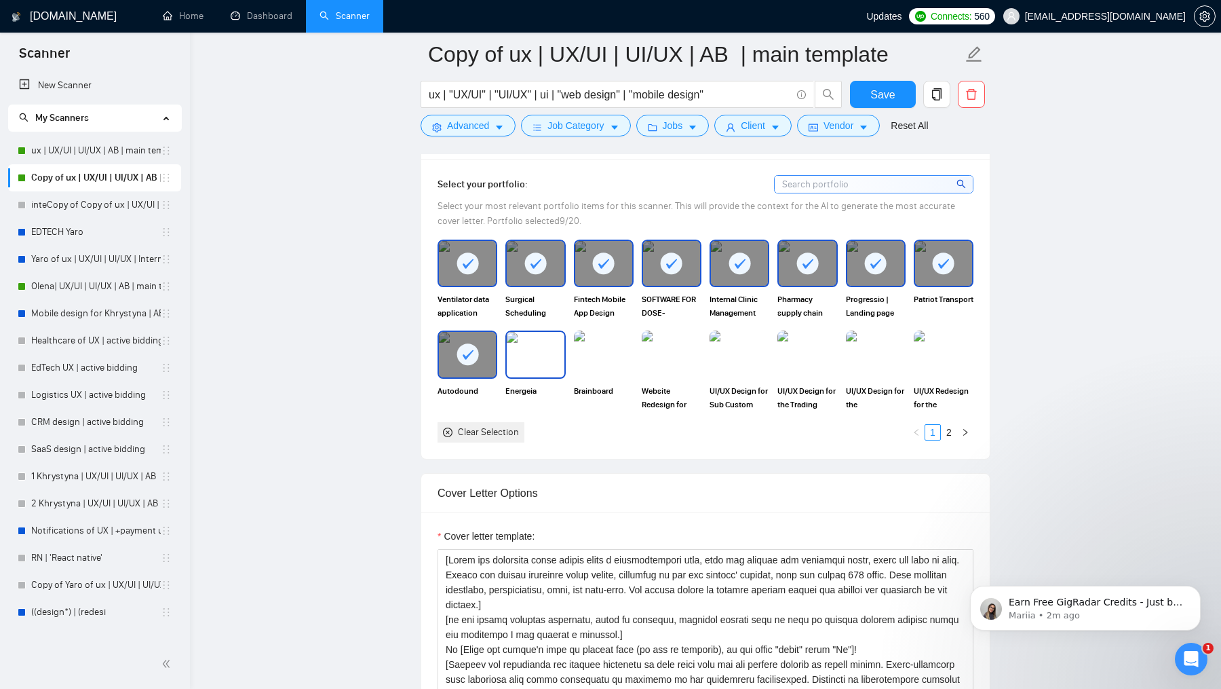
click at [539, 339] on img at bounding box center [535, 354] width 57 height 45
click at [618, 339] on img at bounding box center [603, 354] width 57 height 45
click at [662, 349] on img at bounding box center [671, 354] width 57 height 45
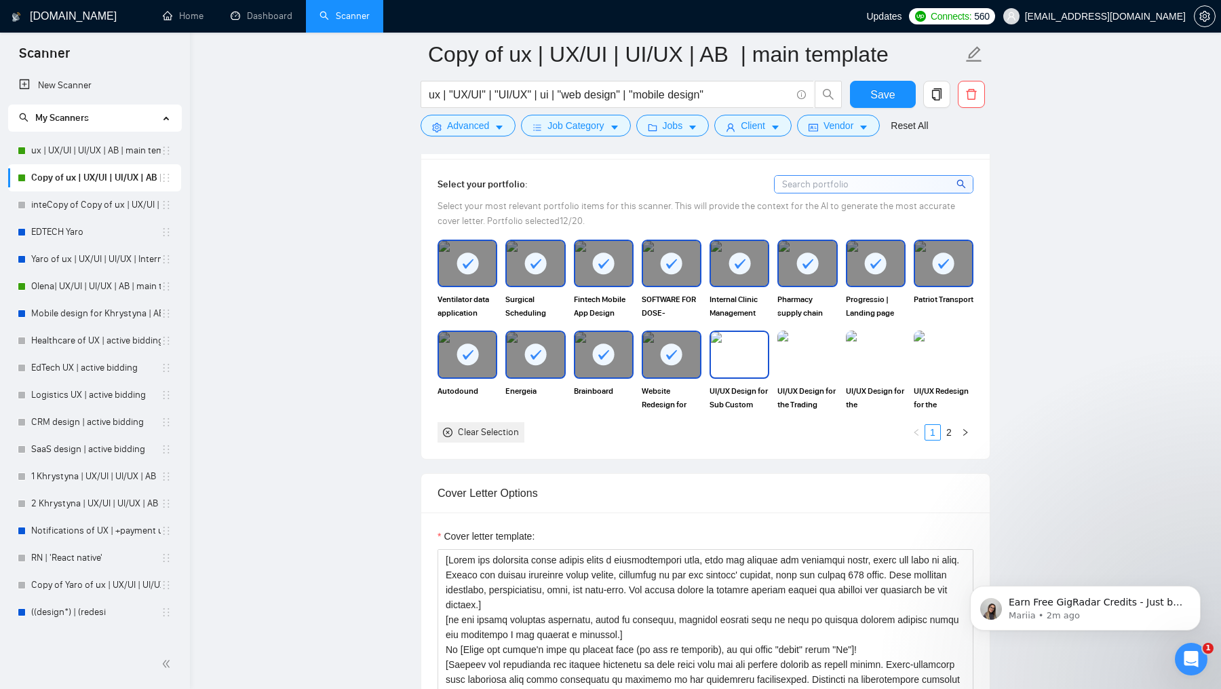
click at [674, 352] on rect at bounding box center [672, 354] width 22 height 22
click at [731, 352] on img at bounding box center [739, 354] width 57 height 45
click at [822, 365] on img at bounding box center [807, 354] width 57 height 45
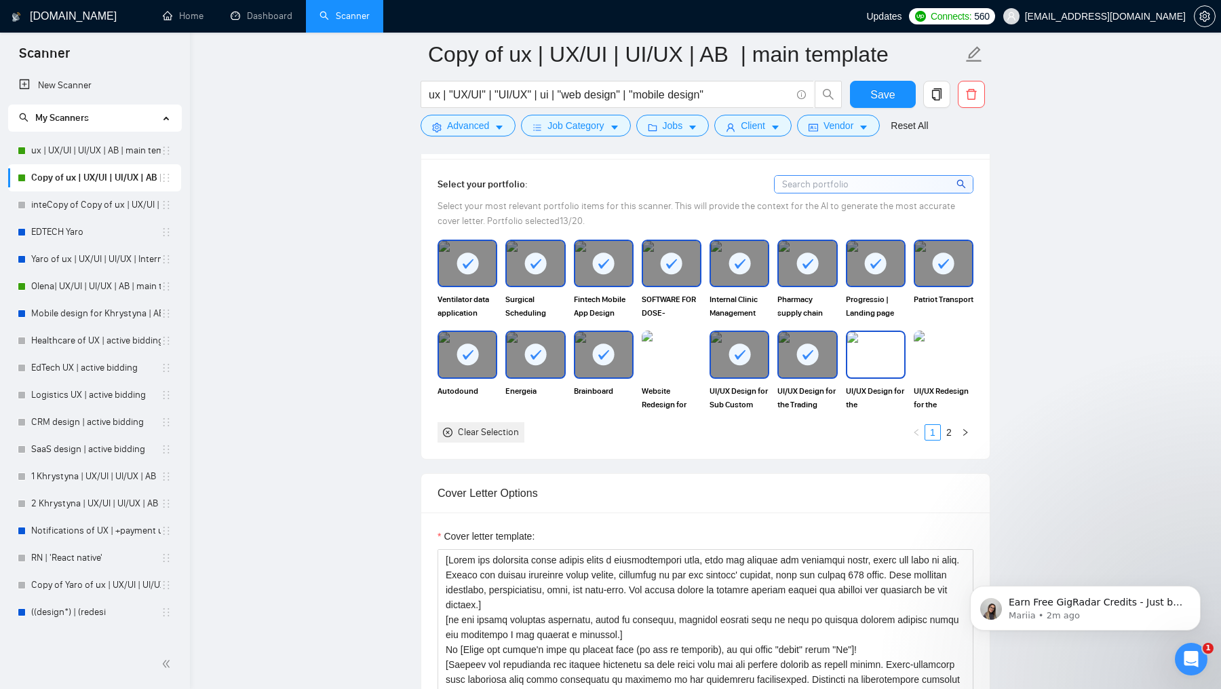
click at [897, 368] on img at bounding box center [875, 354] width 57 height 45
click at [949, 368] on img at bounding box center [943, 354] width 57 height 45
click at [951, 430] on link "2" at bounding box center [949, 432] width 15 height 15
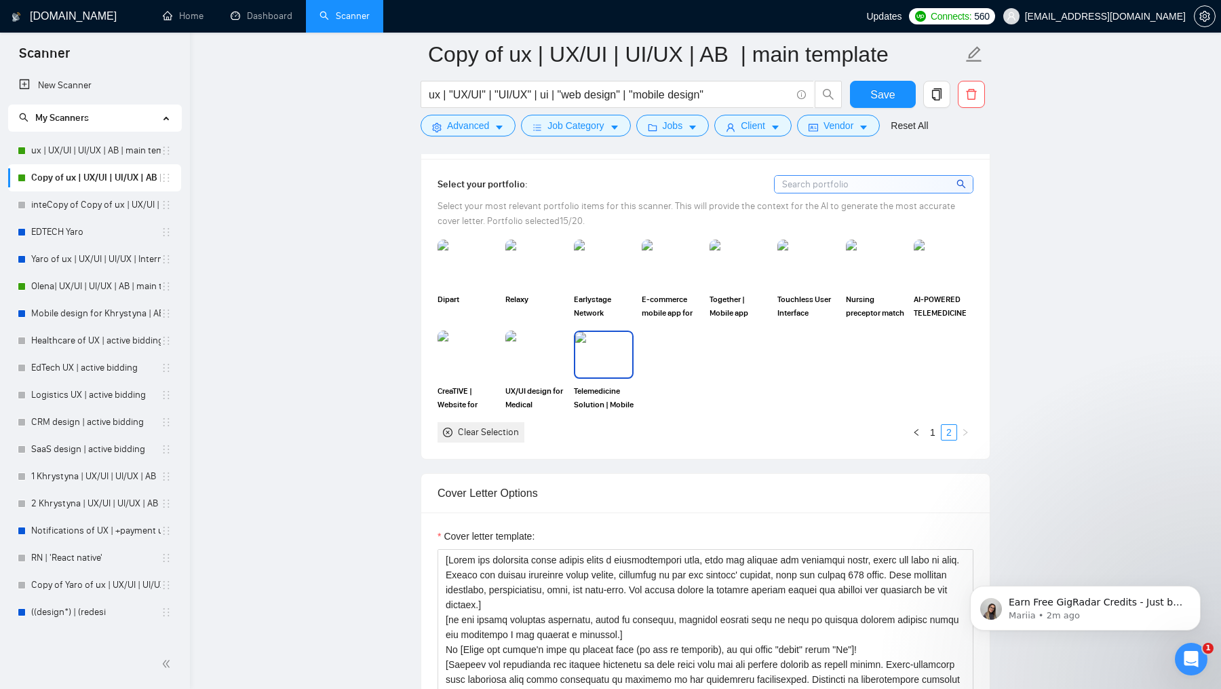
click at [600, 349] on img at bounding box center [603, 354] width 57 height 45
click at [544, 349] on img at bounding box center [535, 354] width 57 height 45
click at [487, 349] on img at bounding box center [467, 354] width 57 height 45
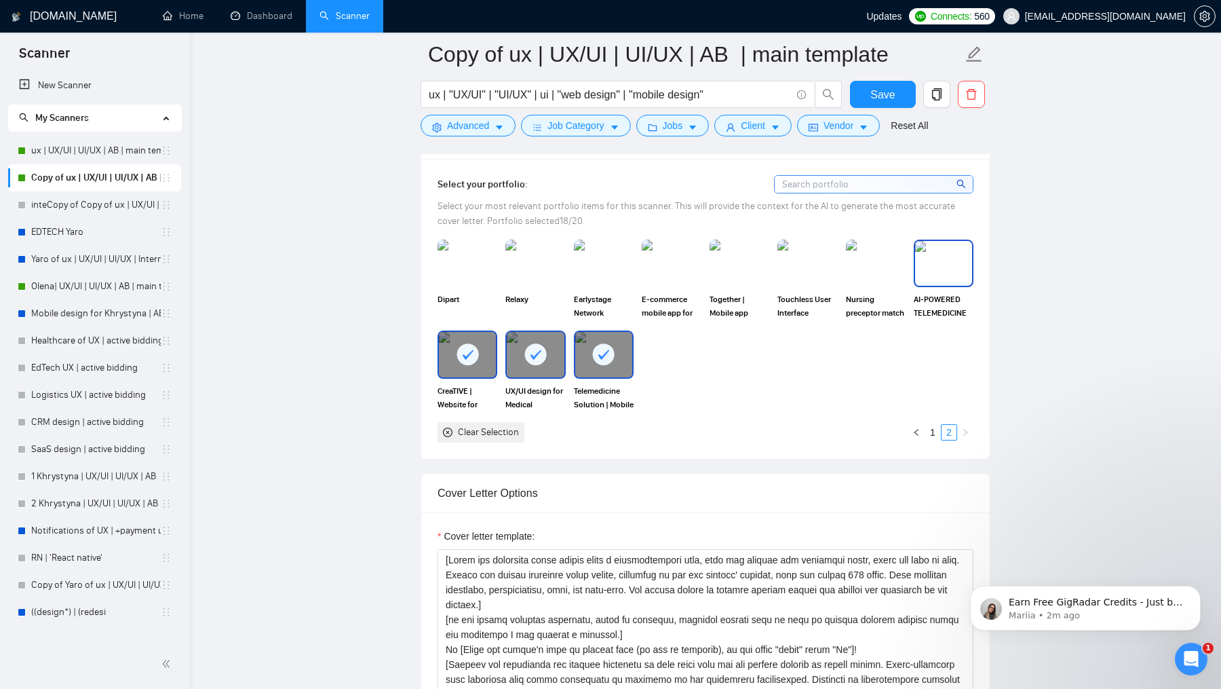
click at [932, 253] on img at bounding box center [943, 263] width 57 height 45
click at [857, 261] on img at bounding box center [875, 263] width 57 height 45
click at [968, 265] on div at bounding box center [943, 263] width 57 height 45
click at [737, 267] on img at bounding box center [739, 263] width 57 height 45
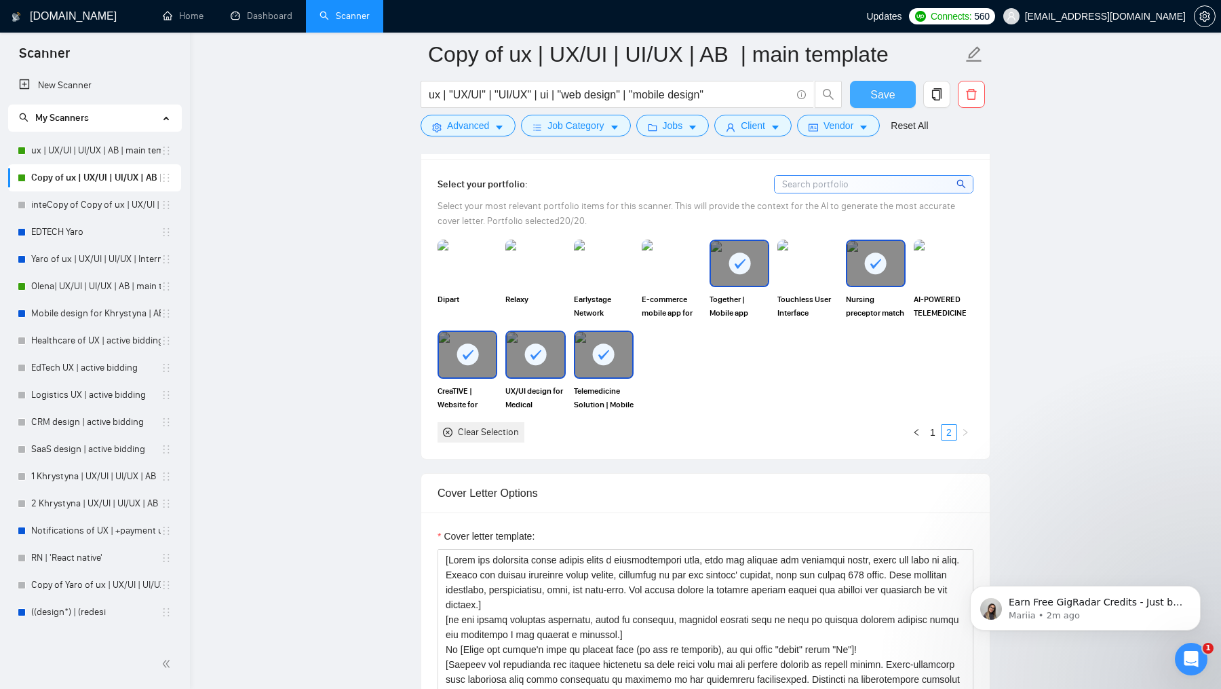
click at [882, 96] on span "Save" at bounding box center [883, 94] width 24 height 17
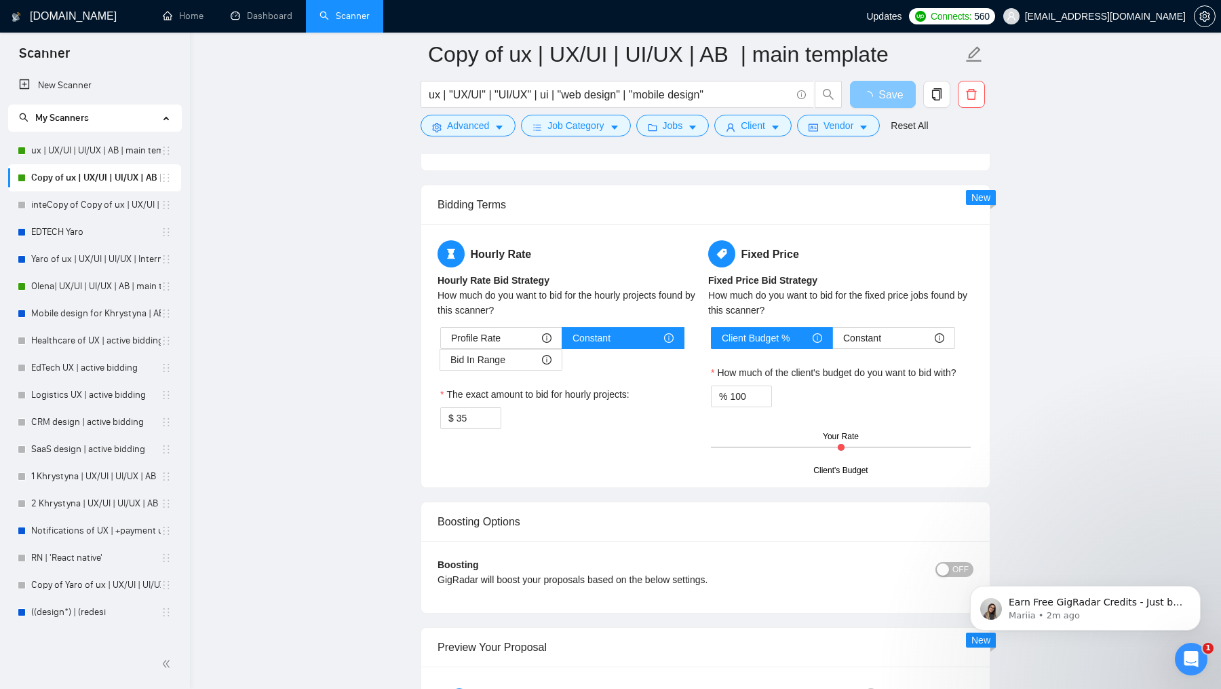
scroll to position [1990, 0]
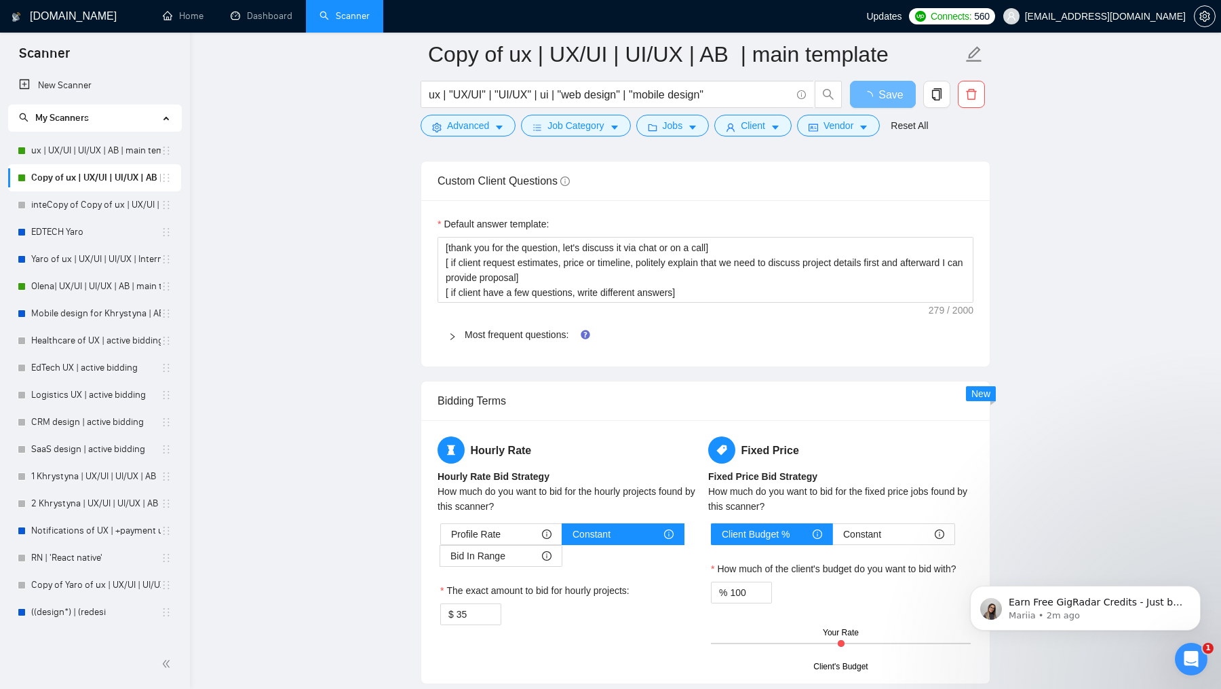
click at [468, 401] on div "Bidding Terms" at bounding box center [706, 400] width 536 height 39
click at [474, 613] on input "35" at bounding box center [479, 614] width 44 height 20
type input "3"
type input "40"
click at [476, 605] on input "35" at bounding box center [479, 614] width 44 height 20
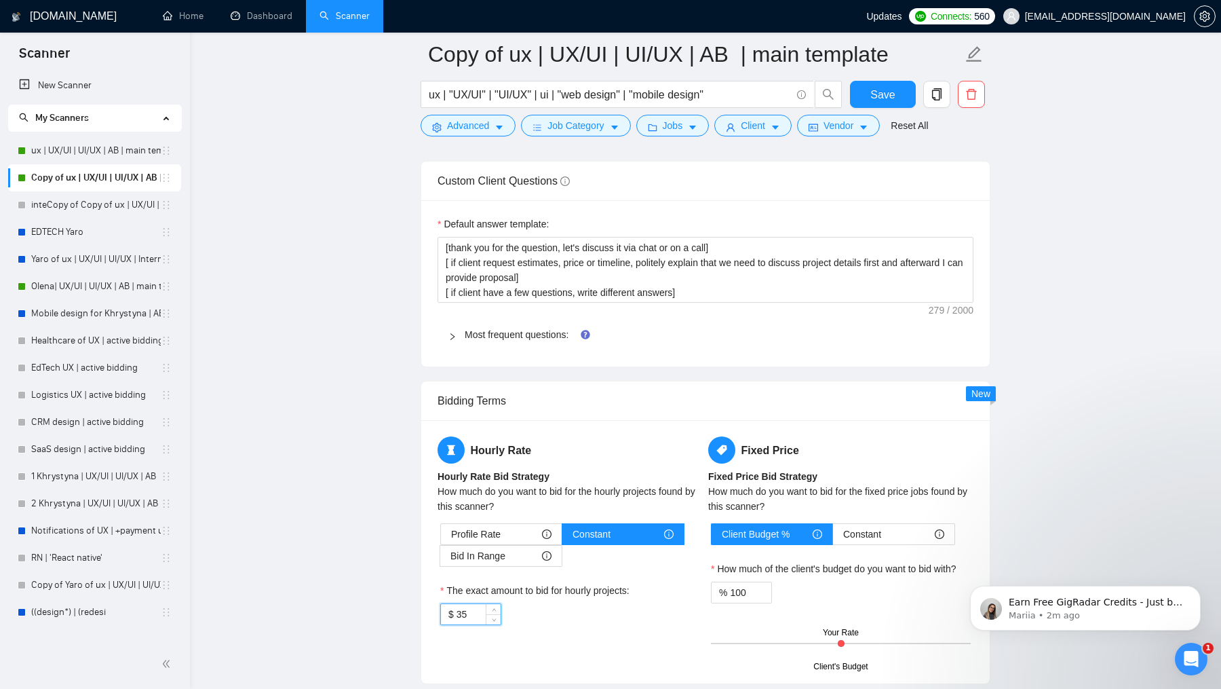
type input "3"
click at [632, 461] on div "Hourly Rate Hourly Rate Bid Strategy How much do you want to bid for the hourly…" at bounding box center [570, 538] width 271 height 205
click at [499, 550] on span "Bid In Range" at bounding box center [478, 556] width 55 height 20
click at [440, 559] on input "Bid In Range" at bounding box center [440, 559] width 0 height 0
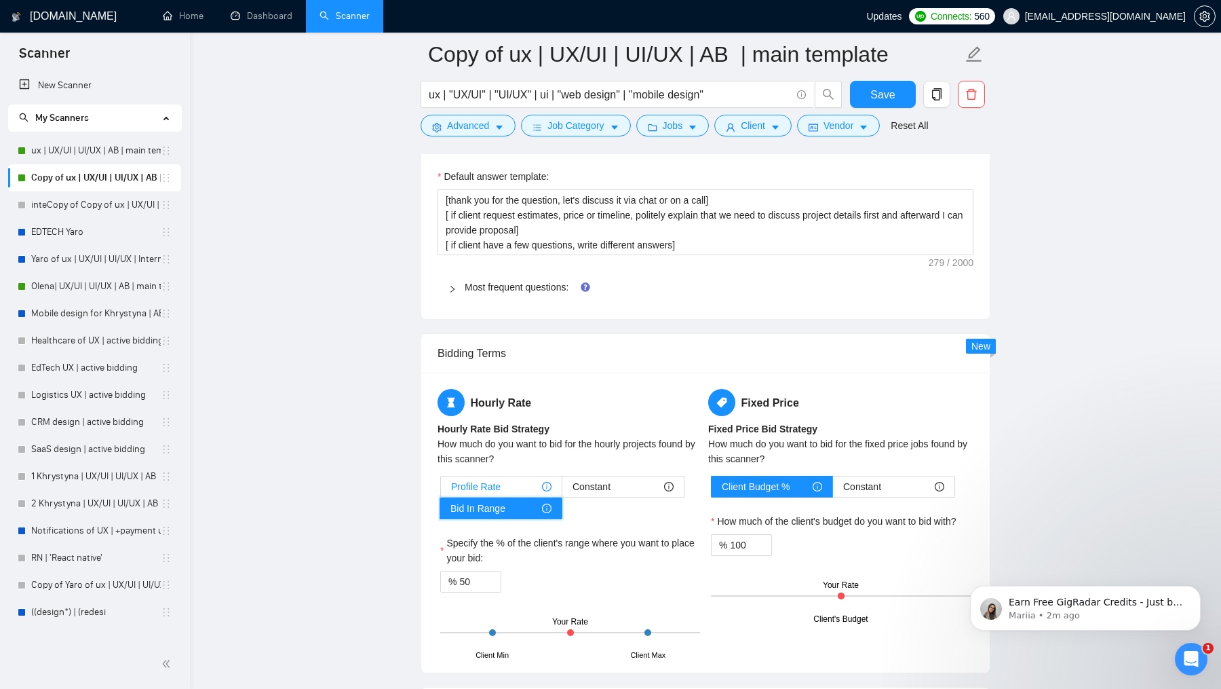
scroll to position [2047, 0]
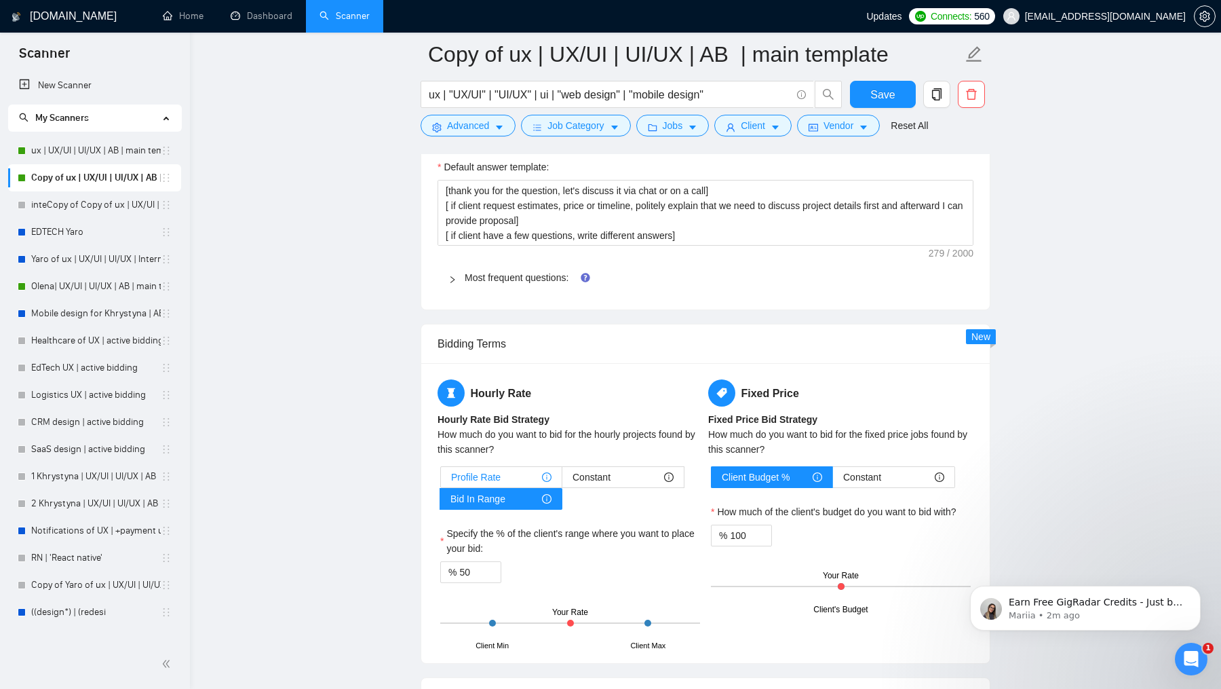
click at [510, 468] on div "Profile Rate" at bounding box center [501, 477] width 100 height 20
click at [441, 480] on input "Profile Rate" at bounding box center [441, 480] width 0 height 0
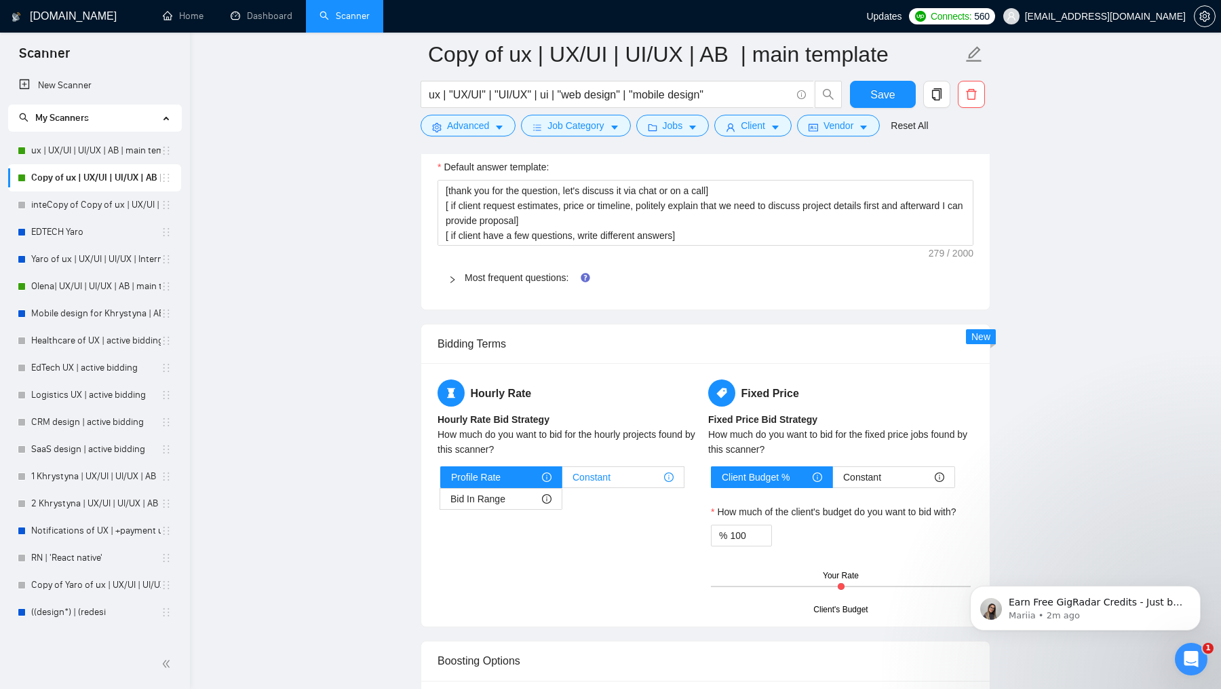
click at [584, 469] on span "Constant" at bounding box center [592, 477] width 38 height 20
click at [562, 480] on input "Constant" at bounding box center [562, 480] width 0 height 0
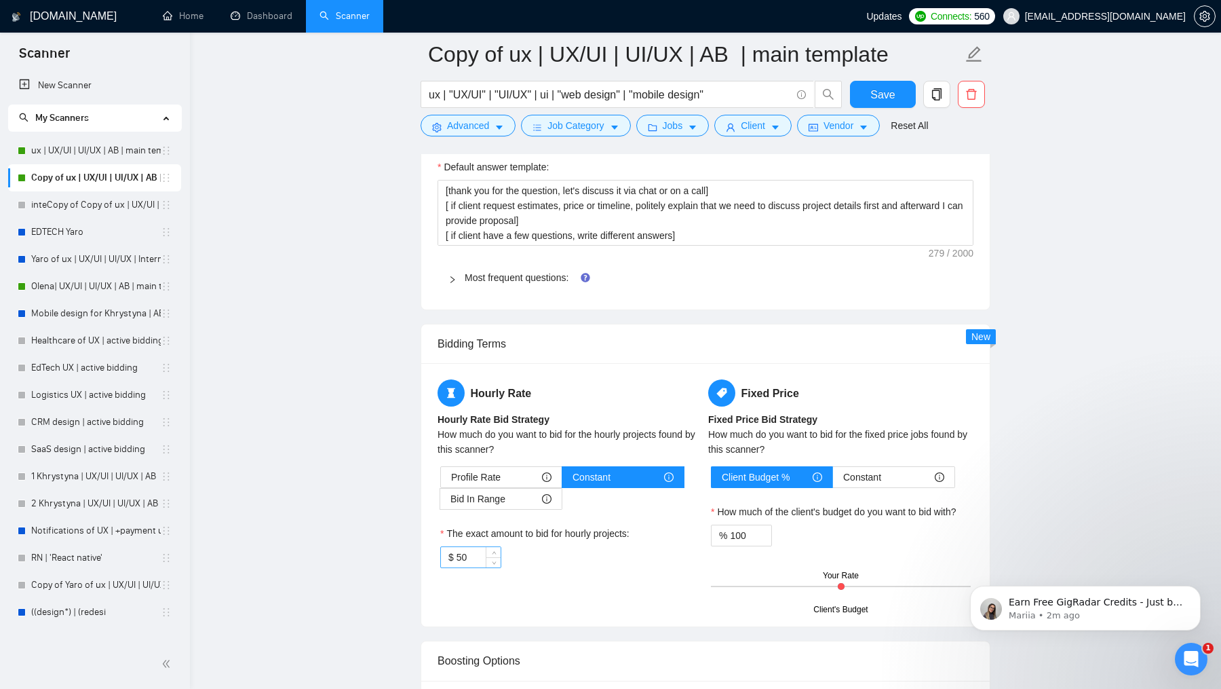
click at [472, 556] on input "50" at bounding box center [479, 557] width 44 height 20
type input "5"
type input "40"
click at [645, 546] on div "$ 40" at bounding box center [570, 557] width 260 height 22
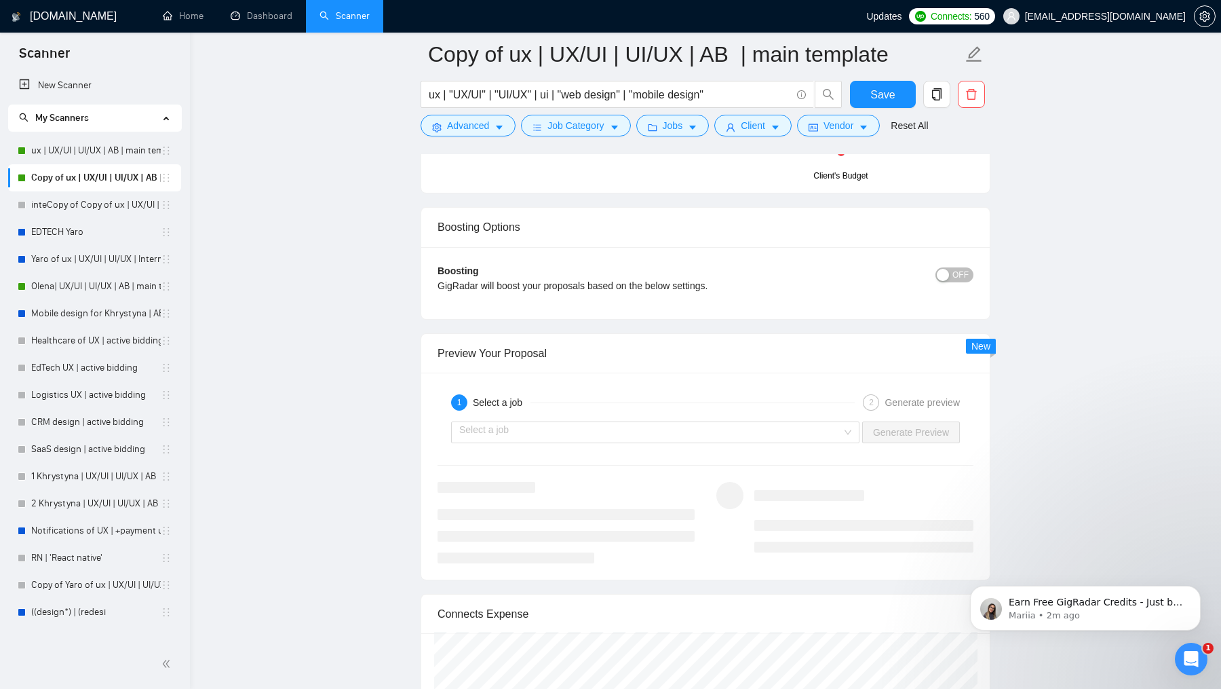
scroll to position [2549, 0]
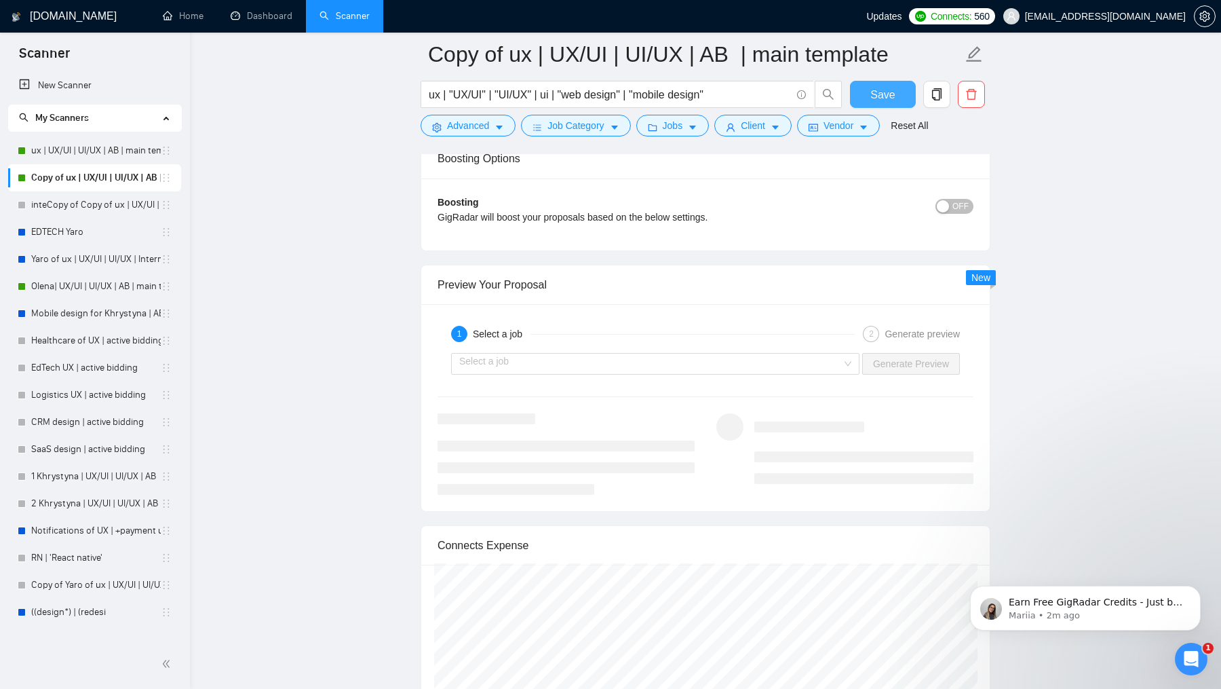
click at [884, 88] on span "Save" at bounding box center [883, 94] width 24 height 17
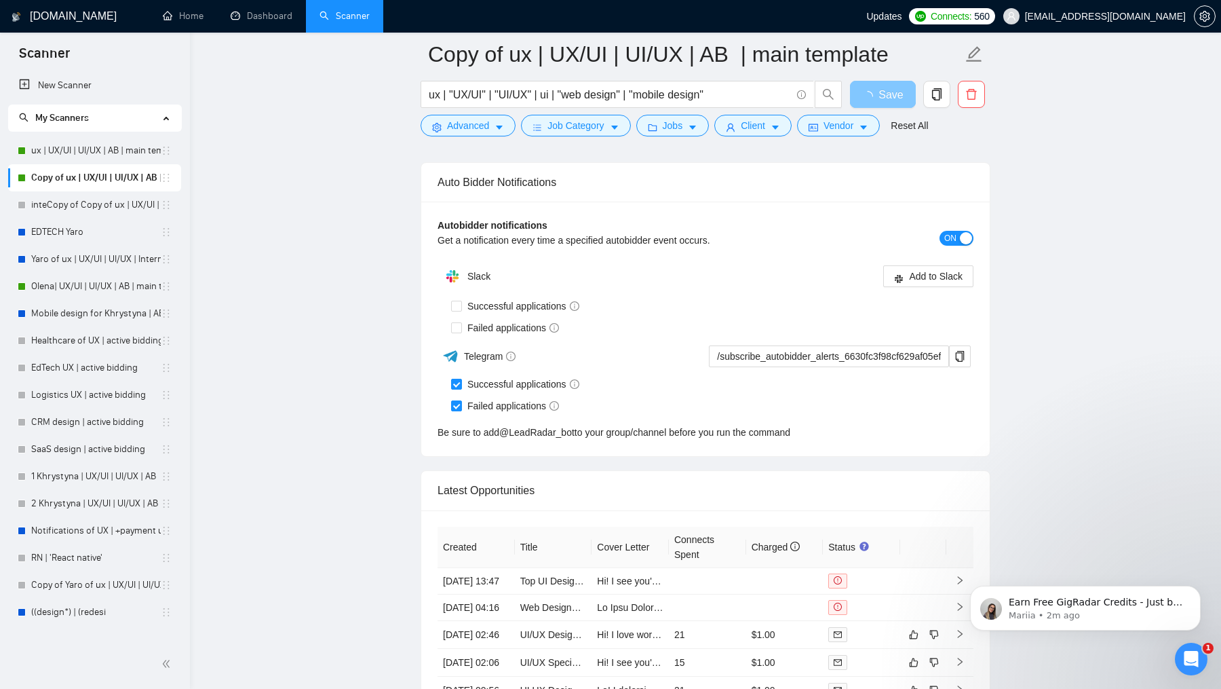
scroll to position [3102, 0]
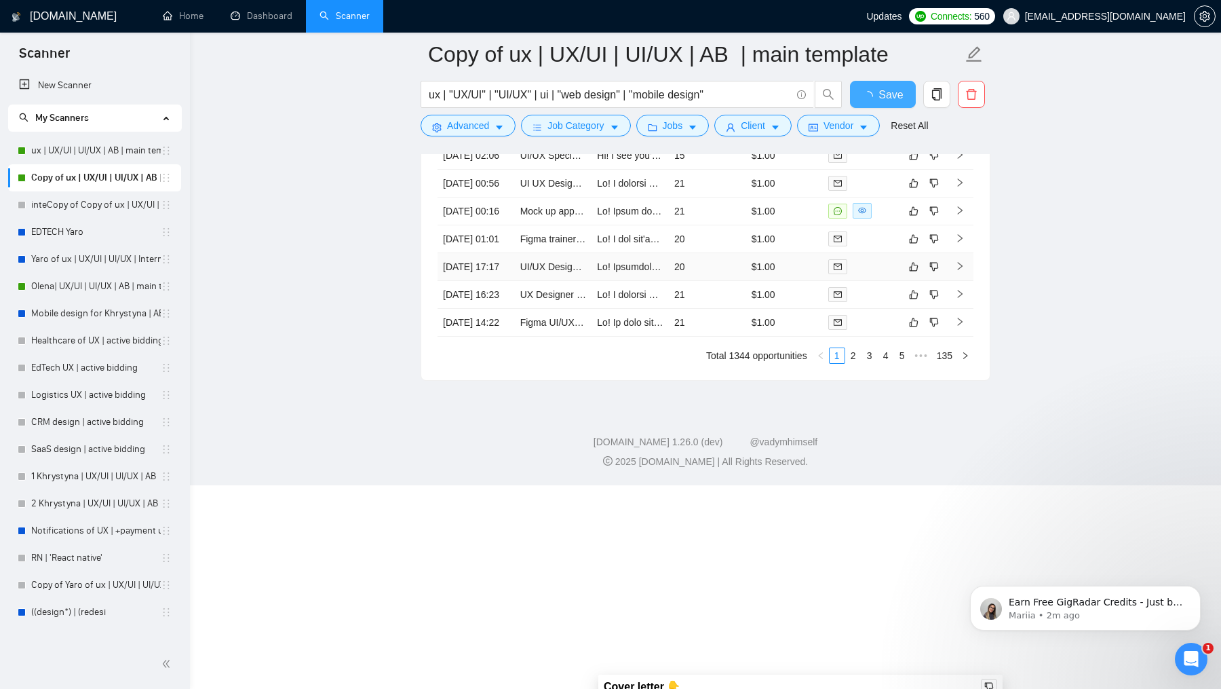
checkbox input "true"
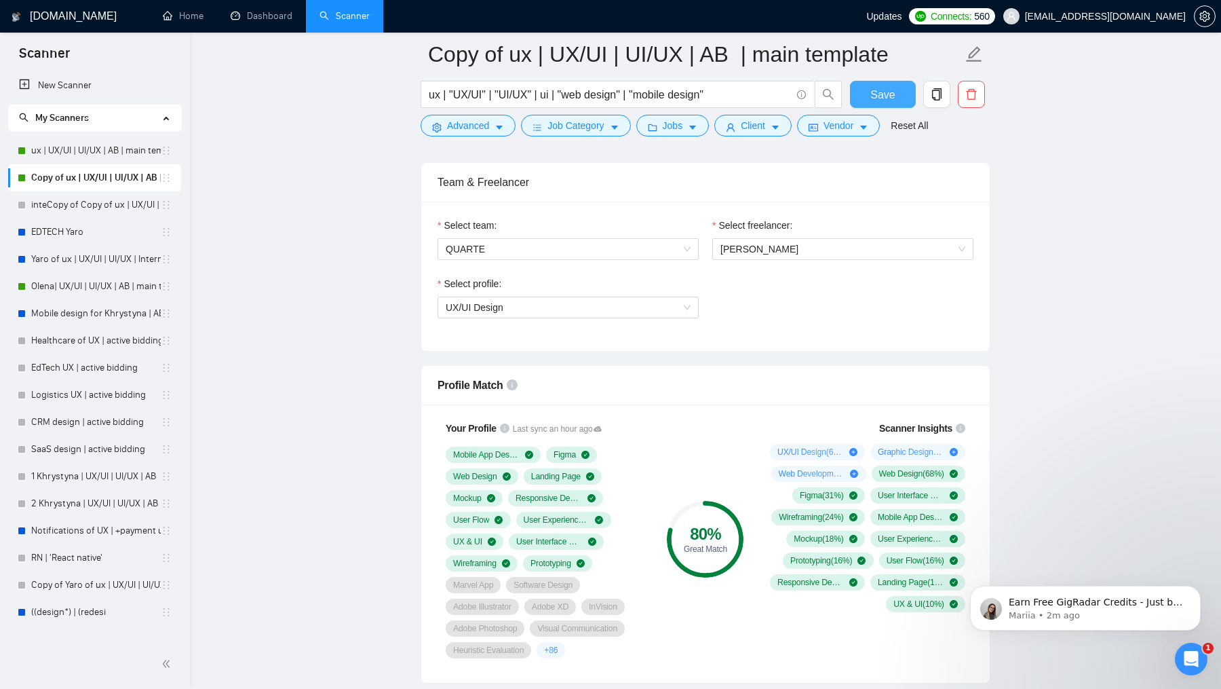
scroll to position [705, 0]
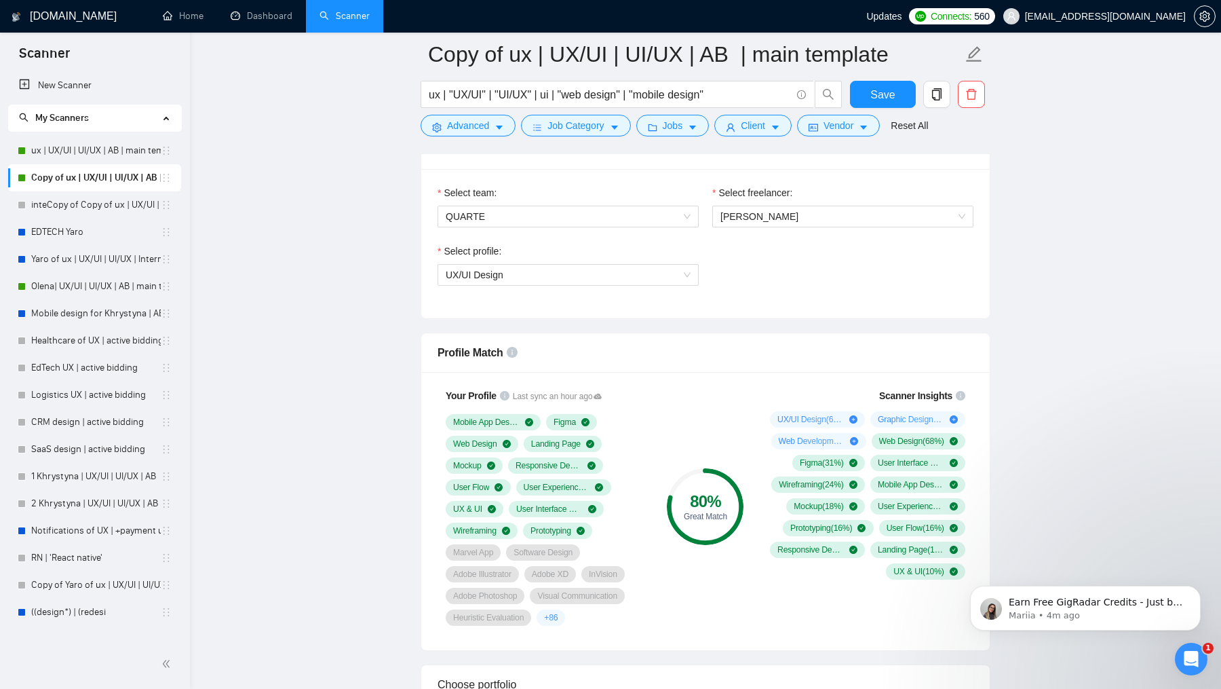
click at [698, 480] on circle at bounding box center [706, 507] width 72 height 72
click at [900, 98] on button "Save" at bounding box center [883, 94] width 66 height 27
click at [74, 282] on link "Olena| UX/UI | UI/UX | AB | main template" at bounding box center [96, 286] width 130 height 27
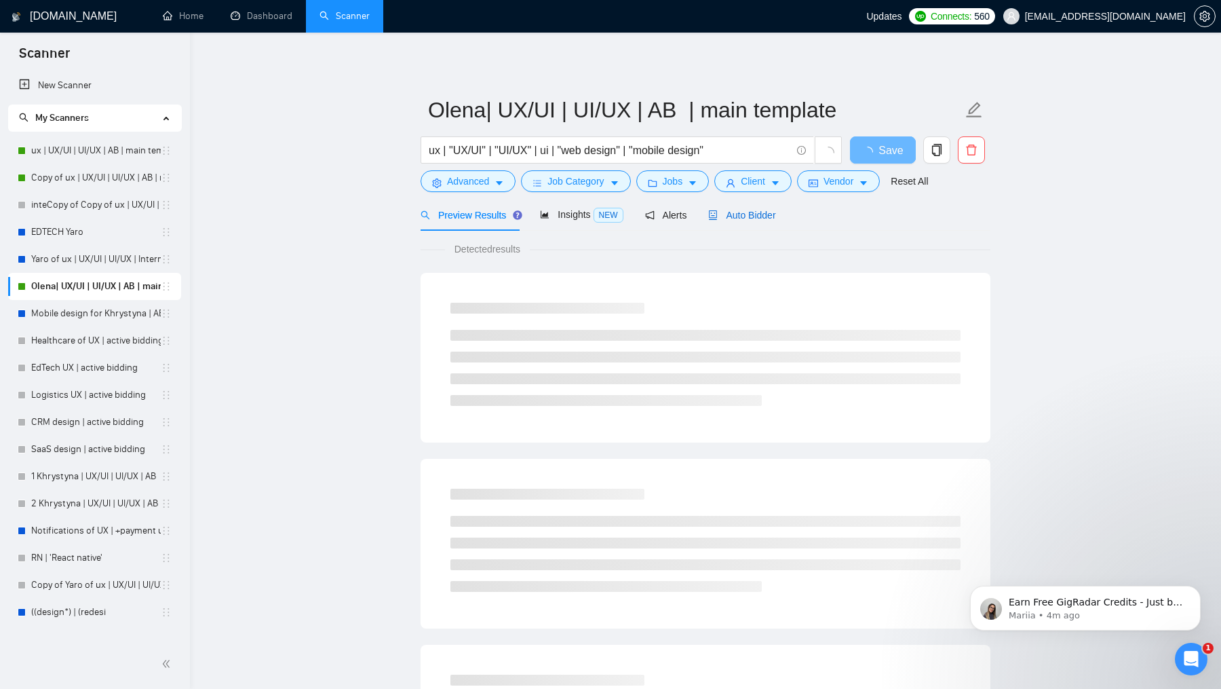
click at [752, 212] on span "Auto Bidder" at bounding box center [741, 215] width 67 height 11
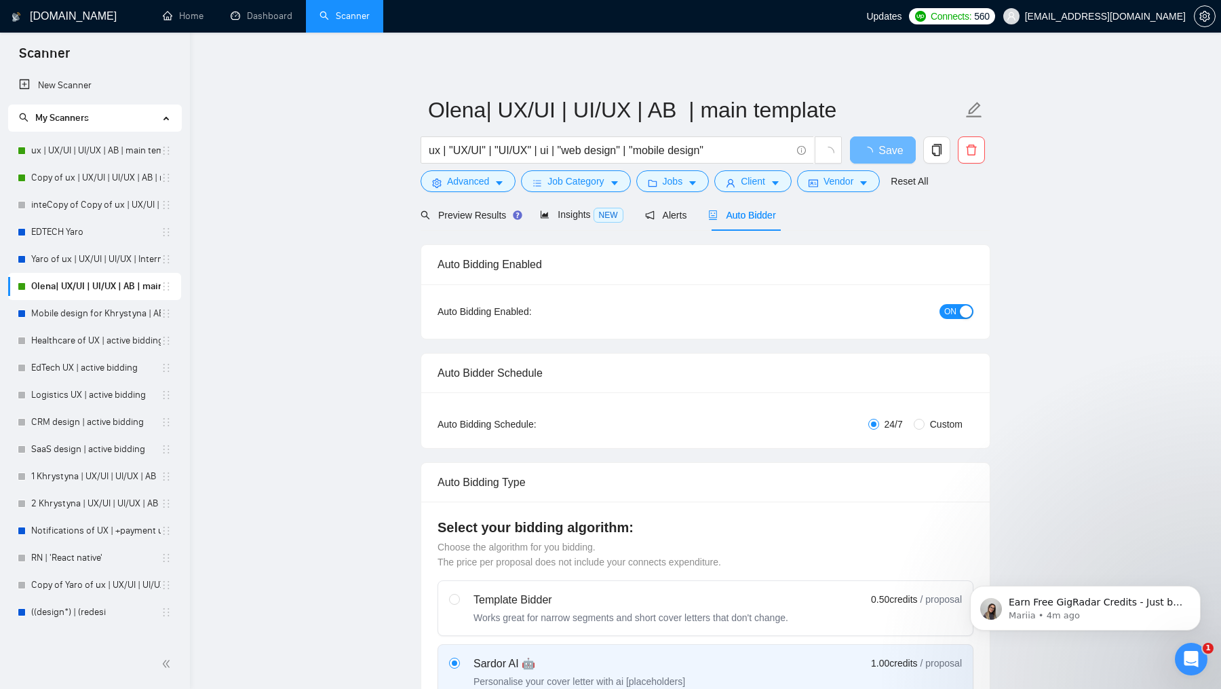
checkbox input "true"
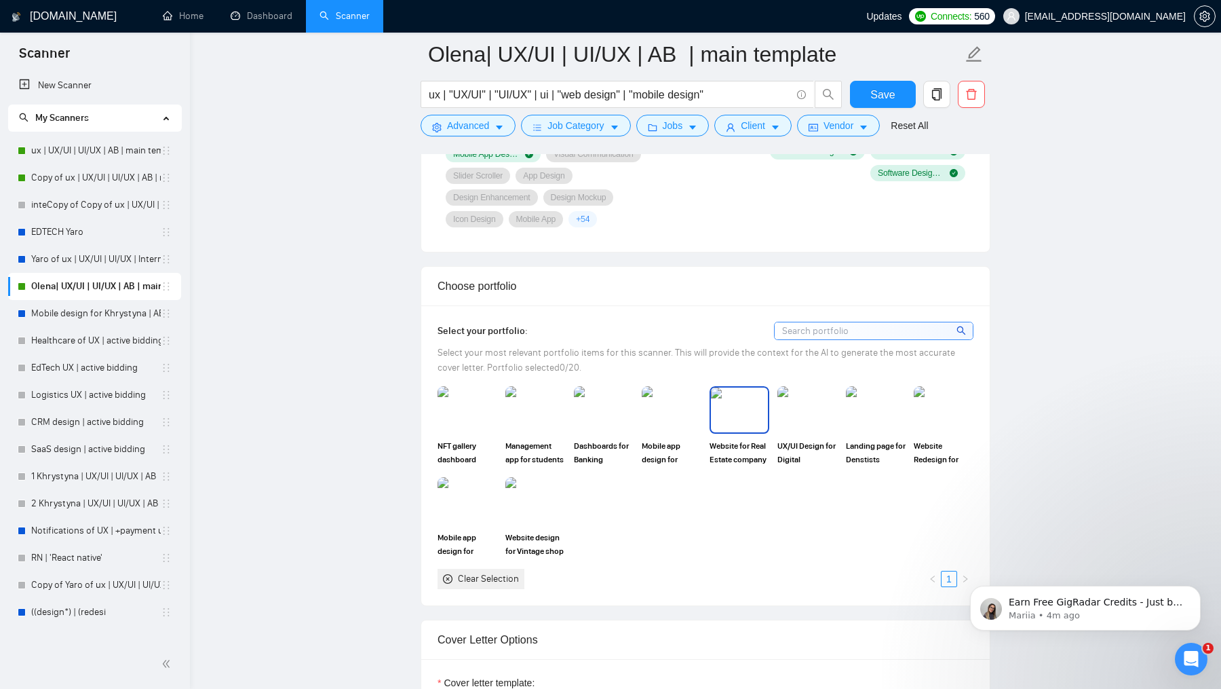
scroll to position [1121, 0]
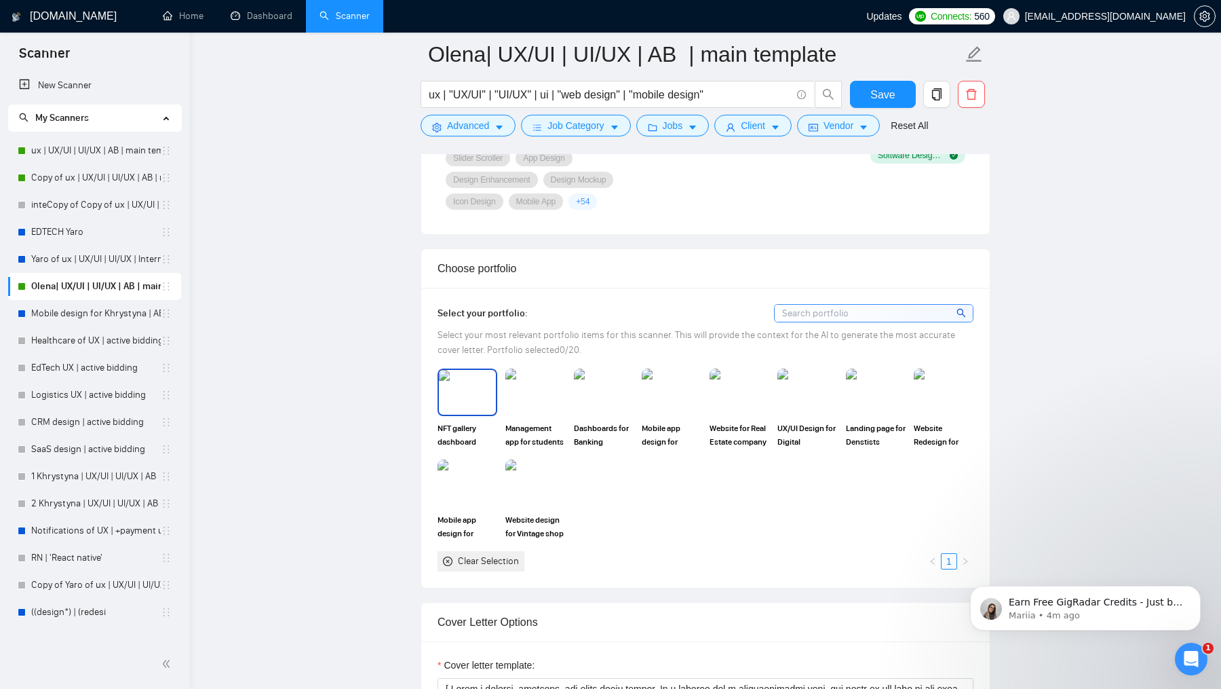
click at [453, 402] on img at bounding box center [467, 392] width 57 height 45
click at [558, 402] on img at bounding box center [535, 392] width 57 height 45
click at [607, 402] on img at bounding box center [604, 391] width 60 height 47
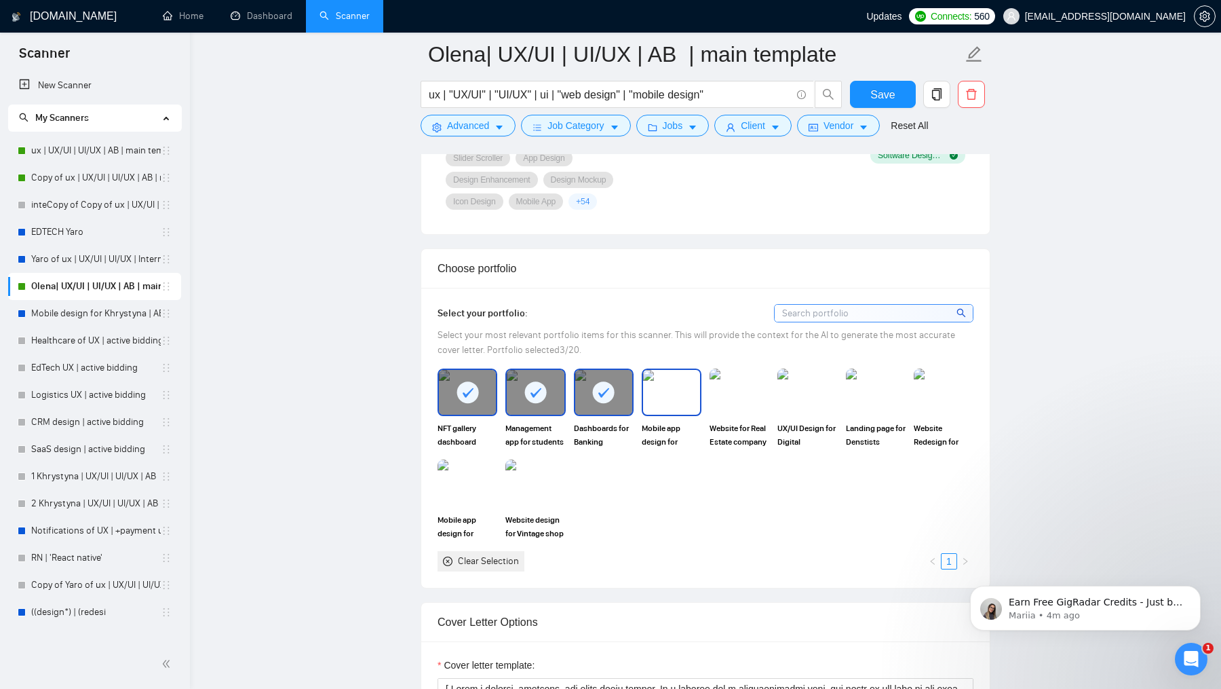
click at [683, 400] on img at bounding box center [671, 392] width 57 height 45
click at [741, 402] on img at bounding box center [739, 392] width 57 height 45
click at [804, 404] on img at bounding box center [807, 392] width 57 height 45
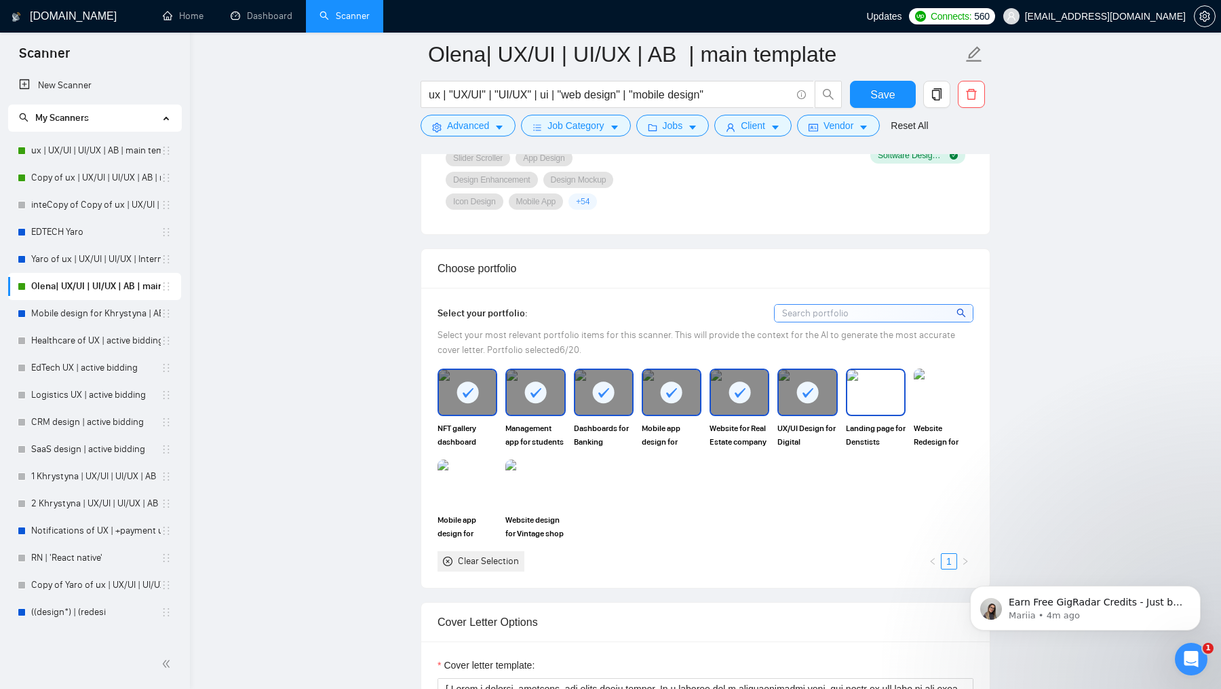
click at [905, 402] on div at bounding box center [876, 391] width 60 height 47
click at [946, 404] on img at bounding box center [944, 391] width 60 height 47
click at [481, 489] on img at bounding box center [467, 483] width 57 height 45
click at [514, 489] on img at bounding box center [536, 482] width 60 height 47
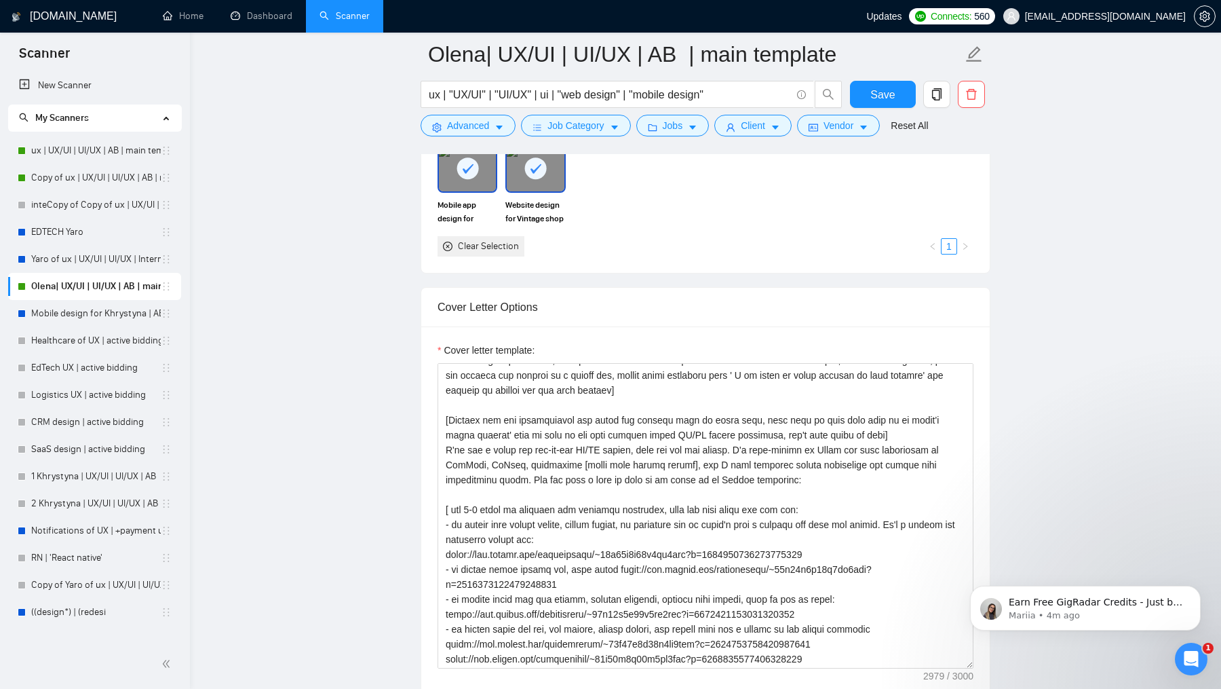
scroll to position [299, 0]
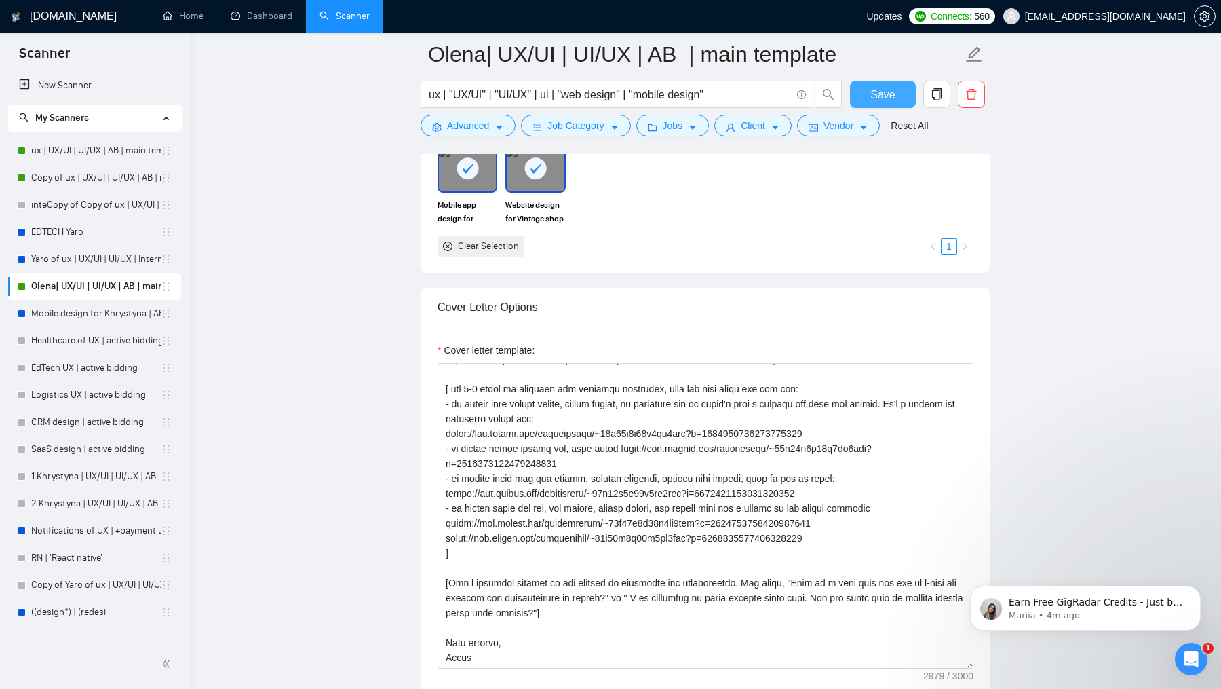
click at [871, 93] on span "Save" at bounding box center [883, 94] width 24 height 17
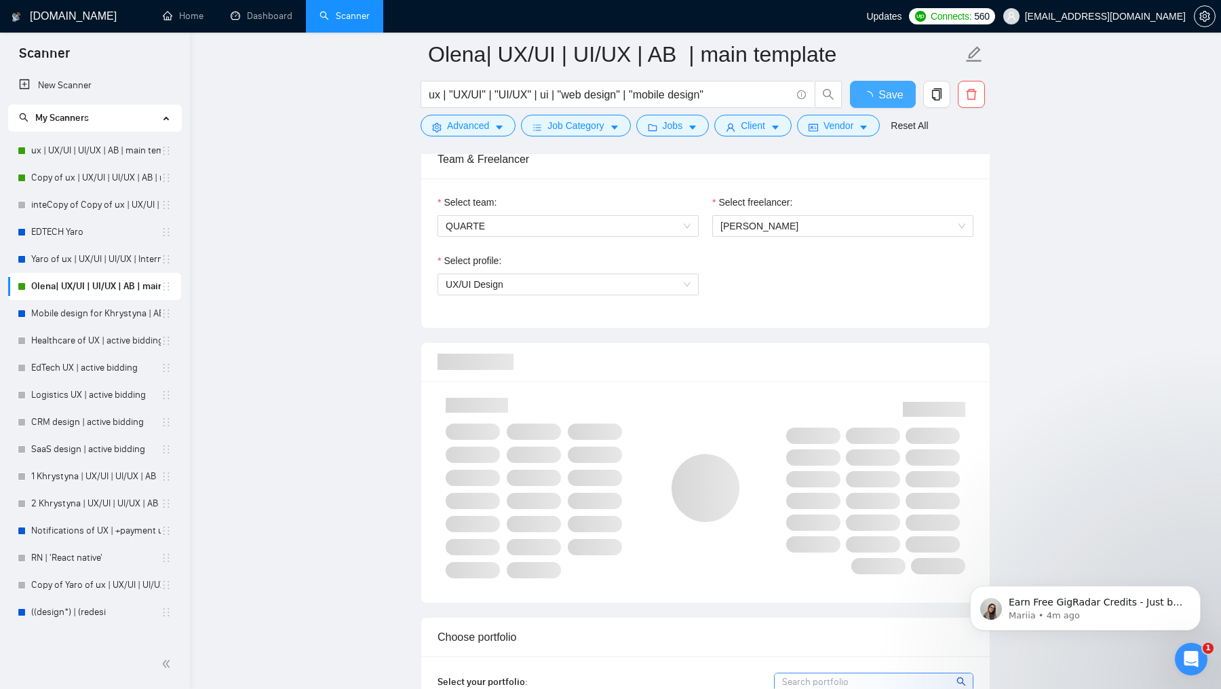
scroll to position [697, 0]
checkbox input "true"
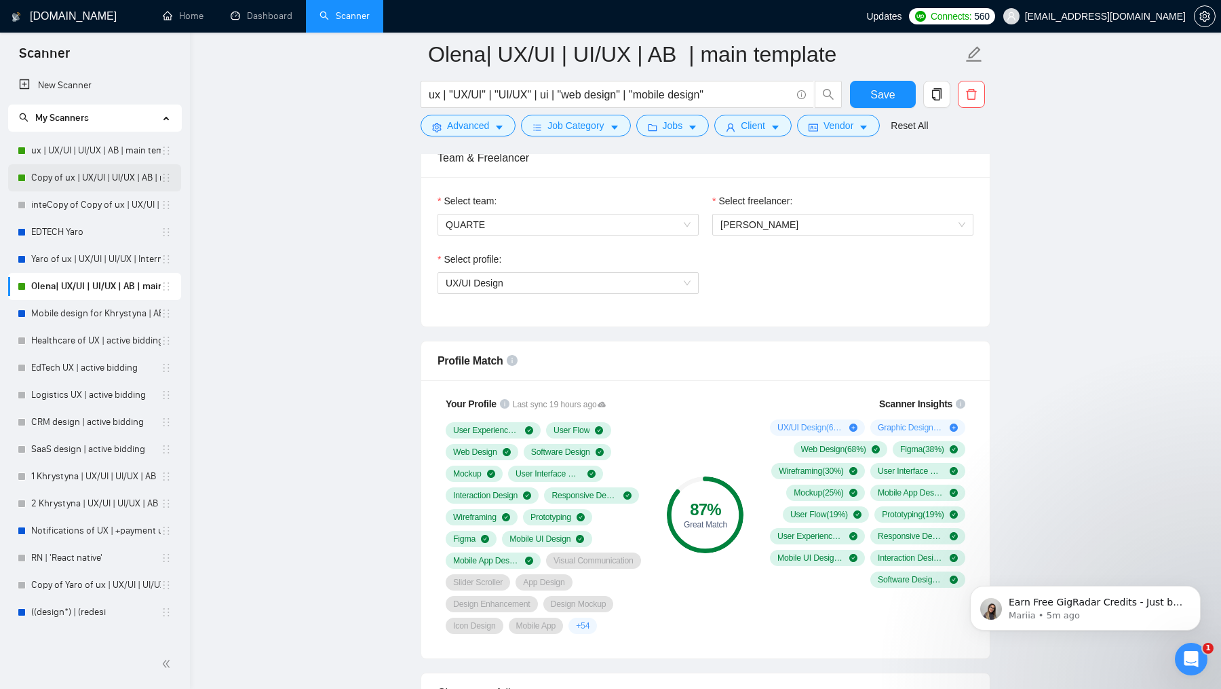
click at [64, 157] on link "ux | UX/UI | UI/UX | AB | main template" at bounding box center [96, 150] width 130 height 27
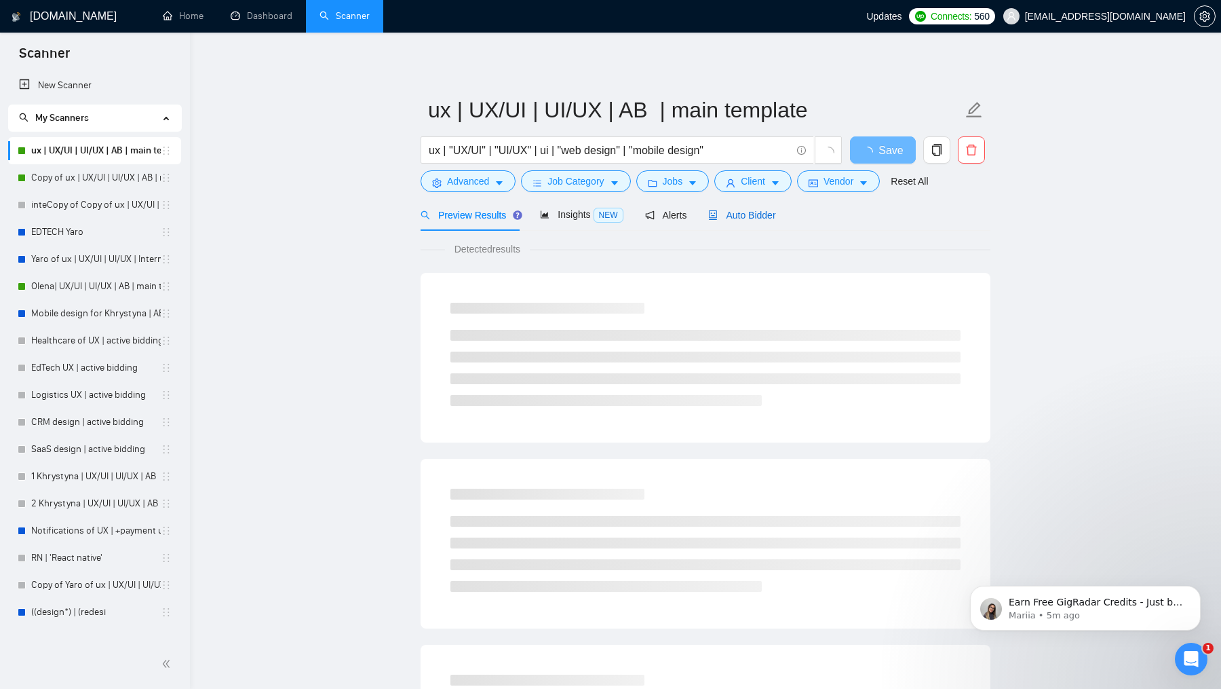
click at [750, 208] on div "Auto Bidder" at bounding box center [741, 215] width 67 height 15
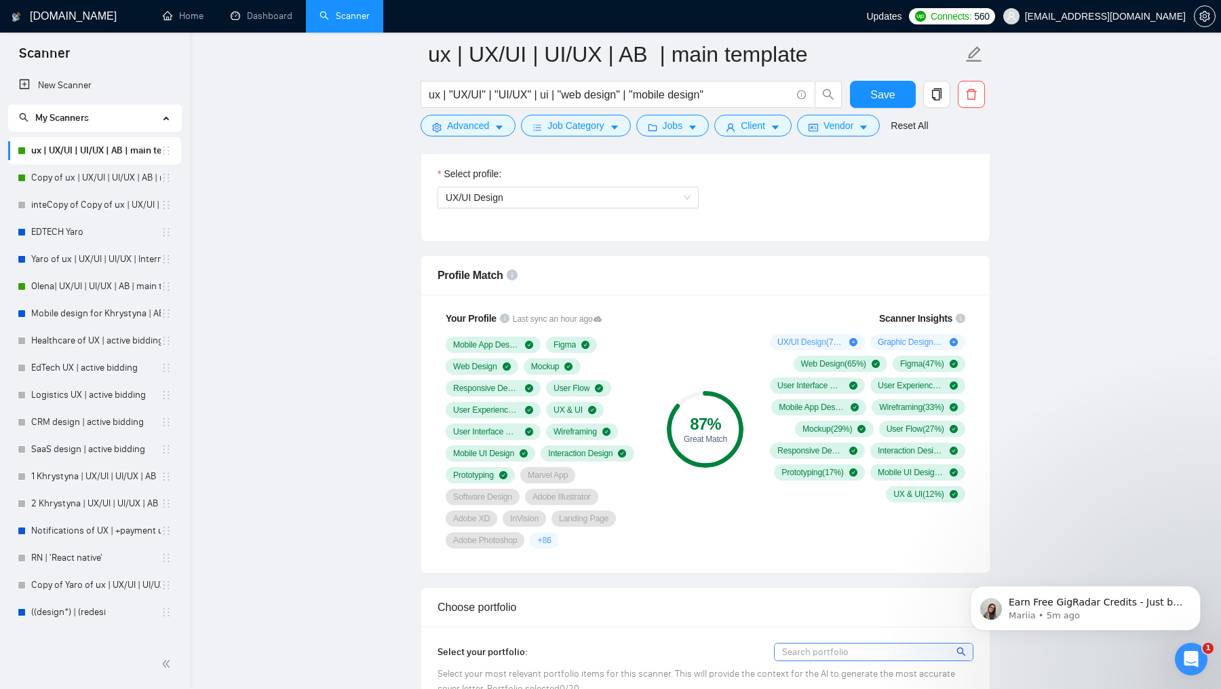
scroll to position [806, 0]
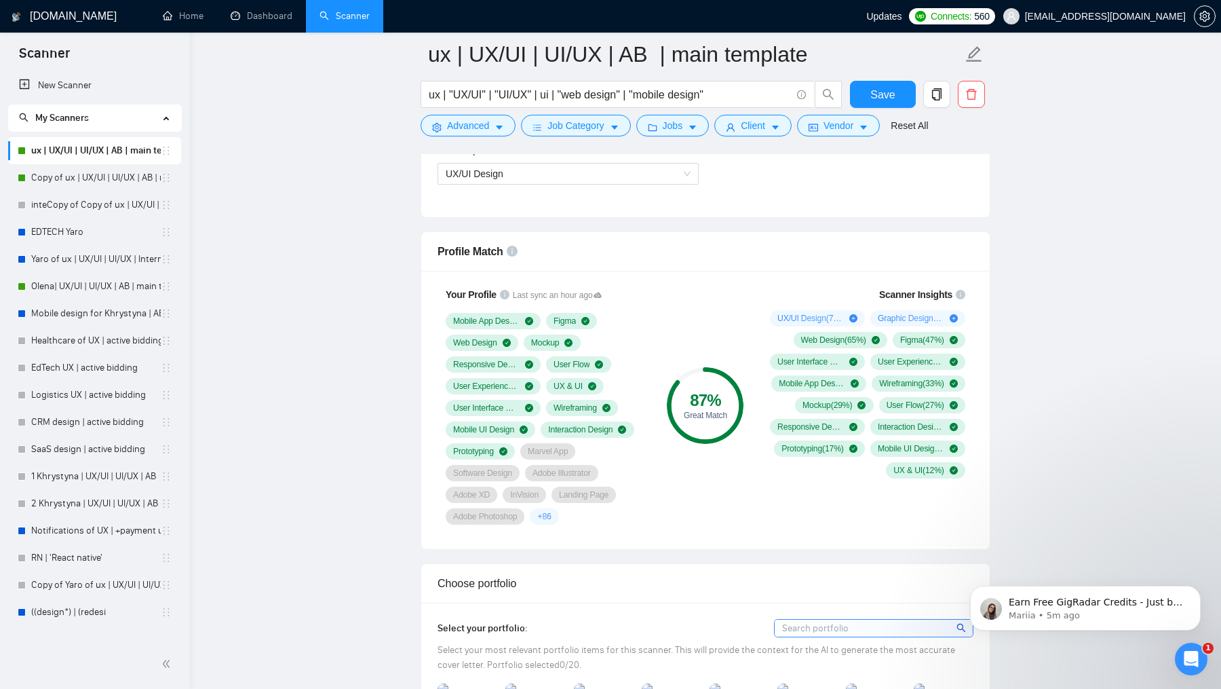
click at [544, 515] on span "+ 86" at bounding box center [544, 516] width 14 height 11
click at [525, 479] on div "Only the top 20 profile skills are shown." at bounding box center [547, 484] width 180 height 43
click at [914, 316] on span "Graphic Design ( 29 %)" at bounding box center [911, 318] width 66 height 11
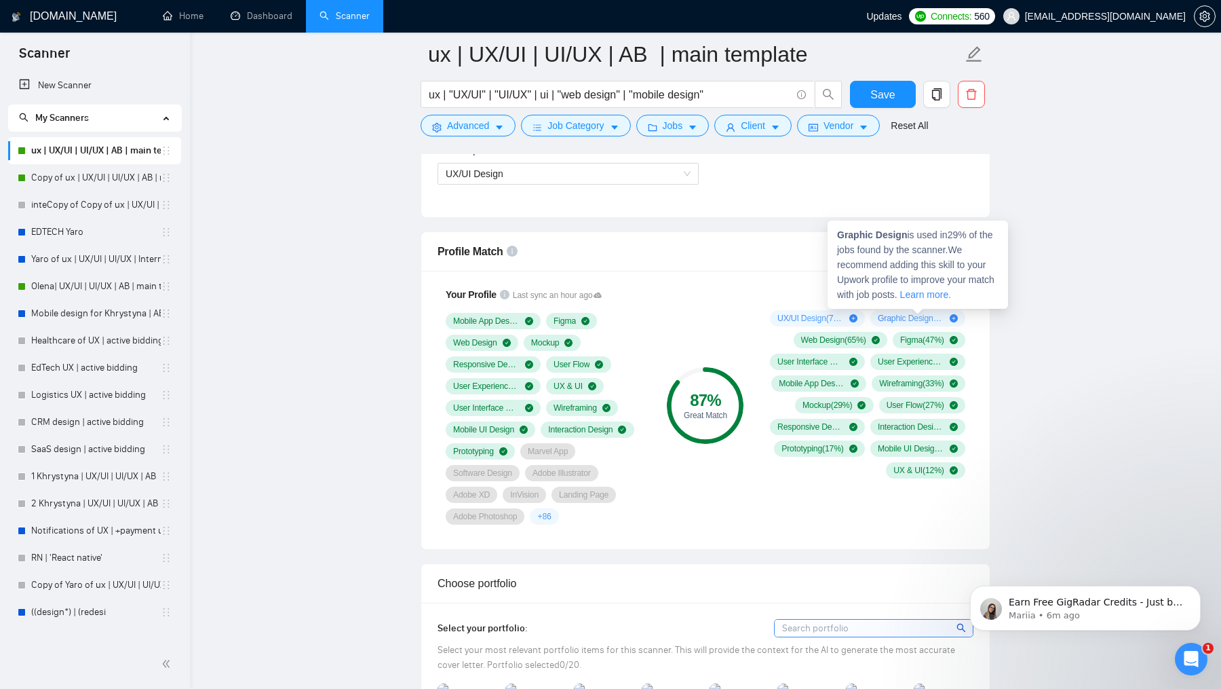
click at [715, 332] on div "87 % Great Match" at bounding box center [705, 406] width 91 height 254
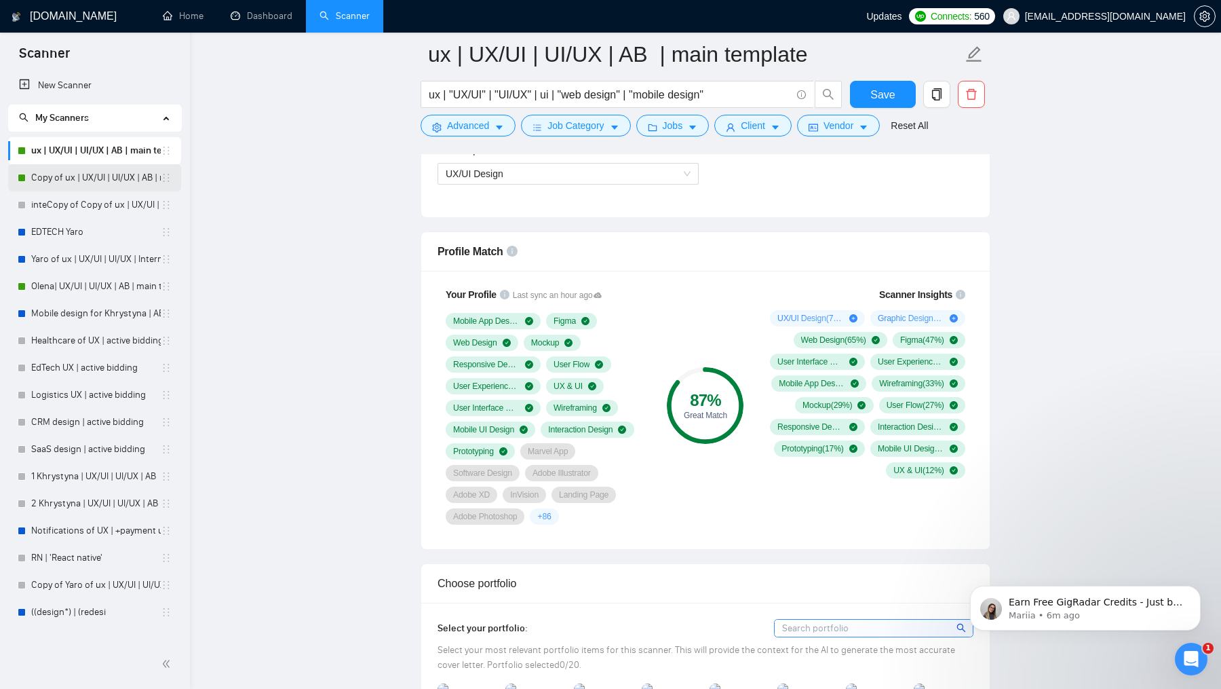
click at [137, 175] on link "Copy of ux | UX/UI | UI/UX | AB | main template" at bounding box center [96, 177] width 130 height 27
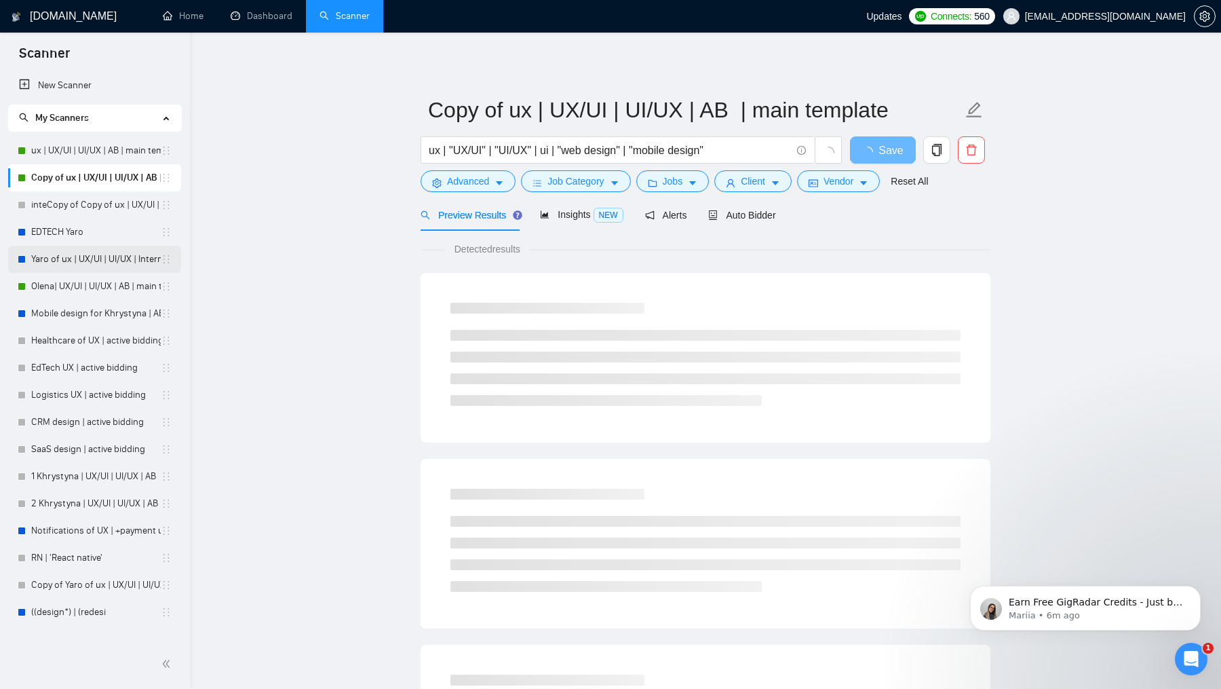
click at [76, 271] on link "Yaro of ux | UX/UI | UI/UX | Intermediate" at bounding box center [96, 259] width 130 height 27
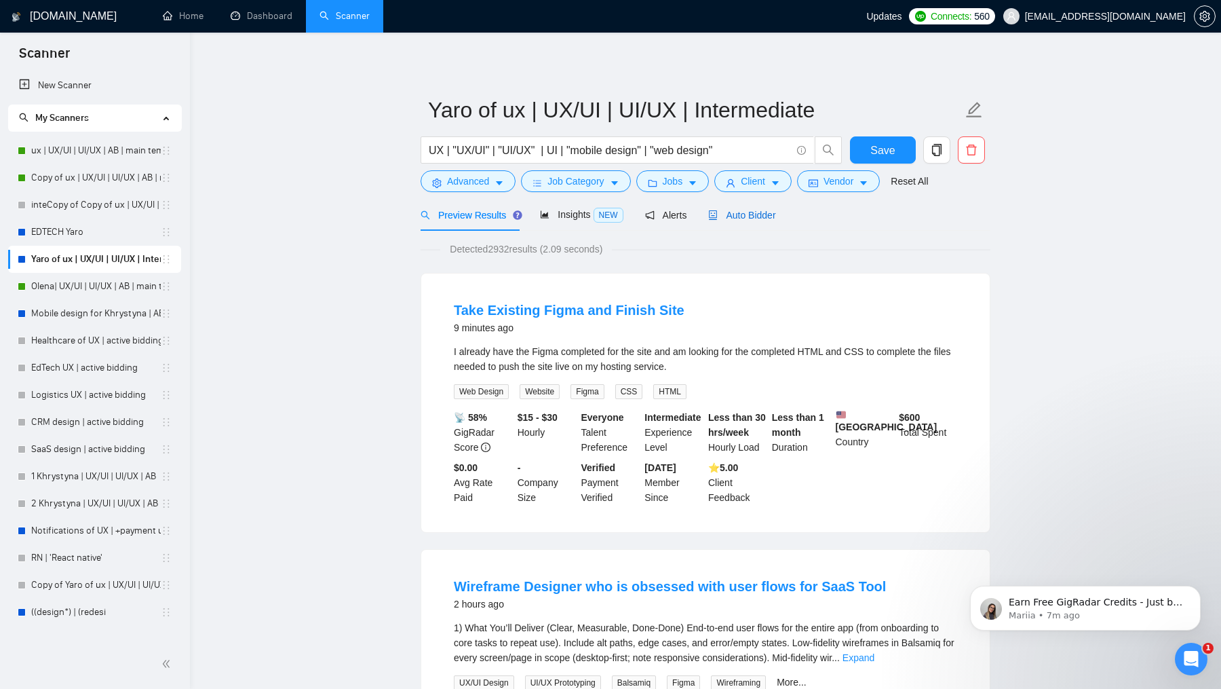
click at [722, 212] on span "Auto Bidder" at bounding box center [741, 215] width 67 height 11
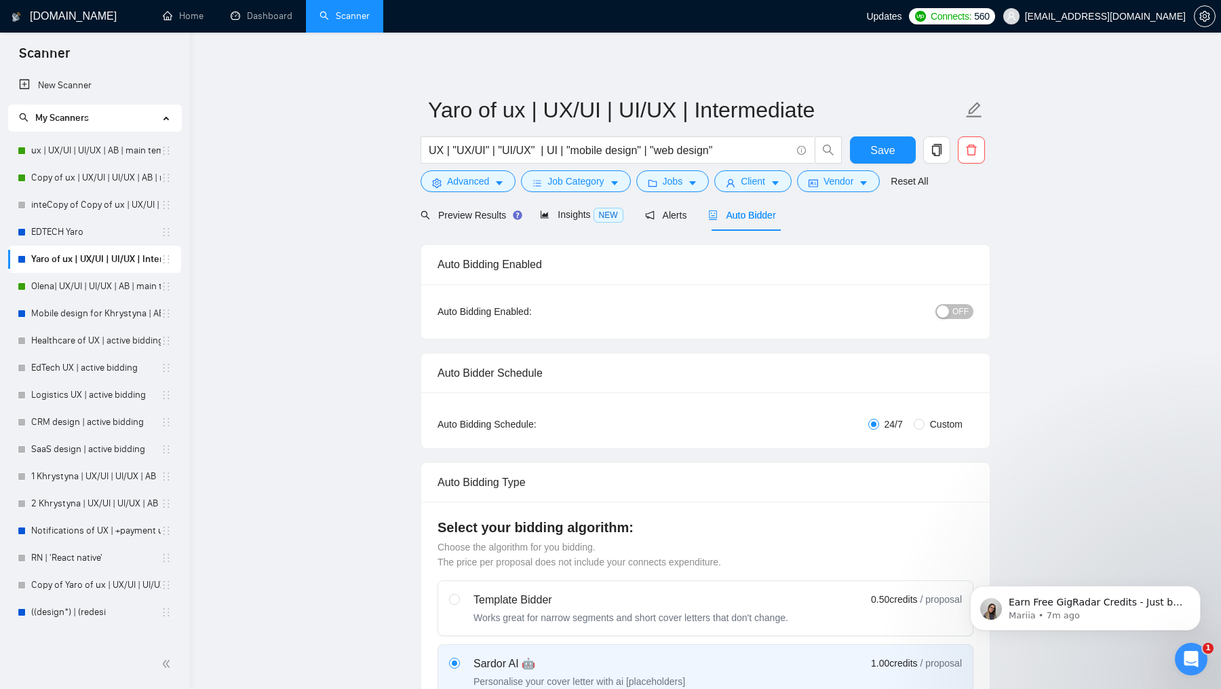
checkbox input "true"
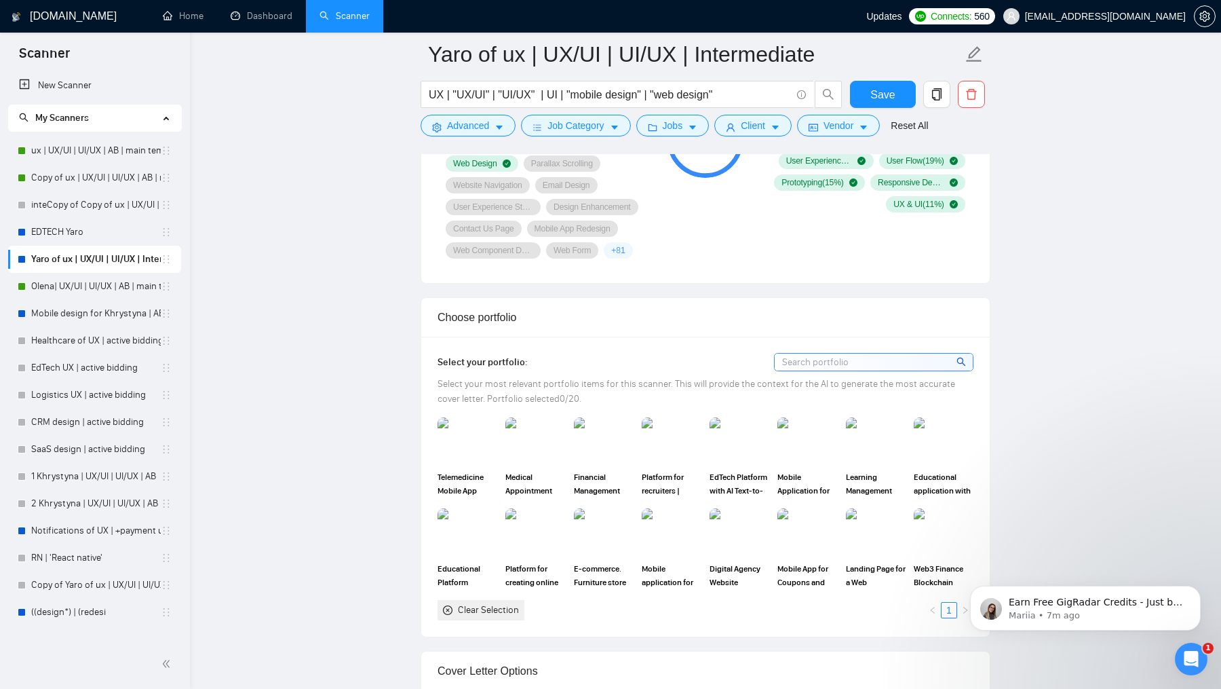
scroll to position [1044, 0]
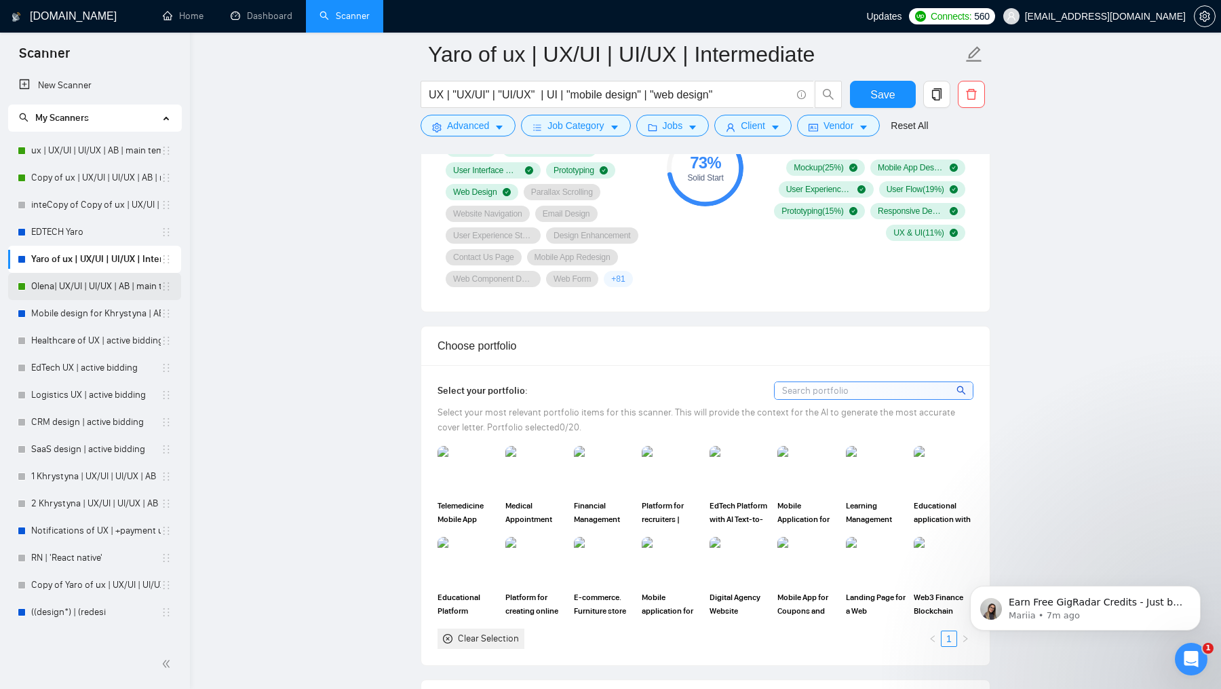
click at [69, 292] on link "Olena| UX/UI | UI/UX | AB | main template" at bounding box center [96, 286] width 130 height 27
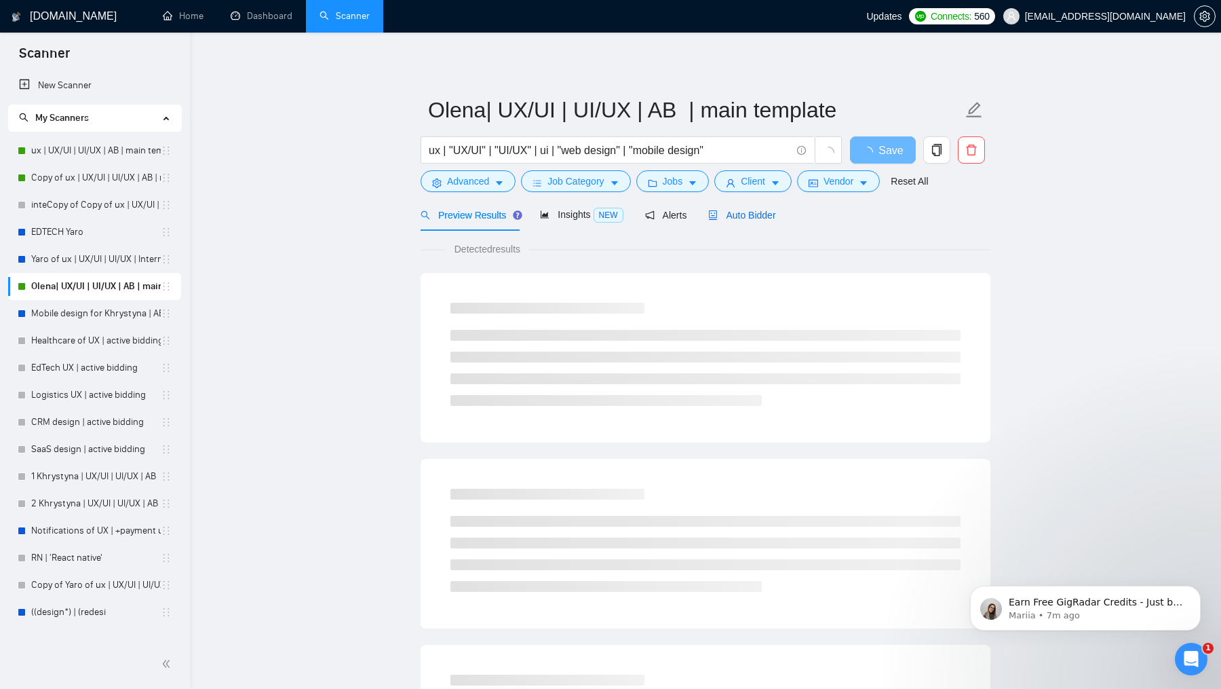
click at [745, 218] on span "Auto Bidder" at bounding box center [741, 215] width 67 height 11
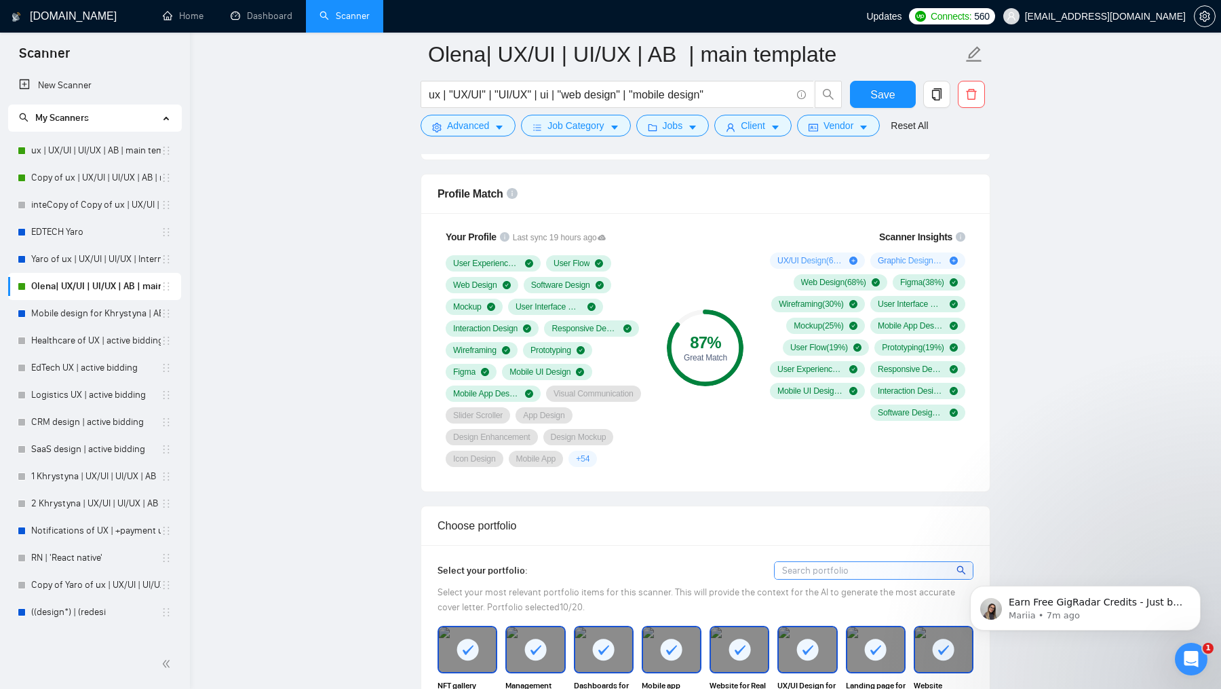
scroll to position [821, 0]
